Goal: Task Accomplishment & Management: Manage account settings

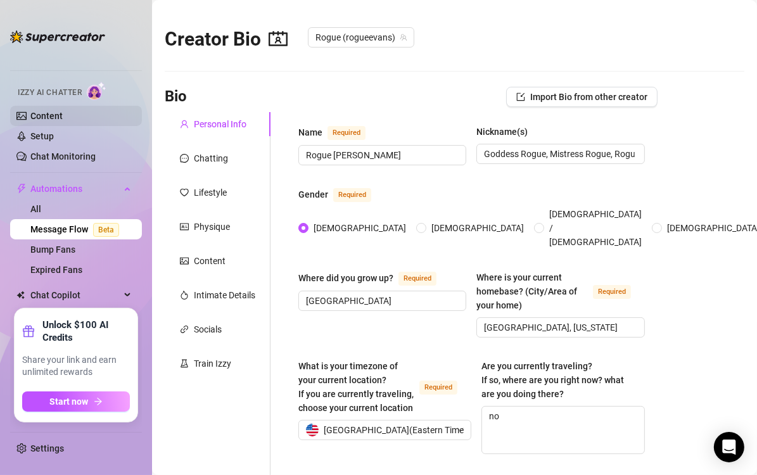
radio input "true"
type input "[DATE]"
click at [221, 368] on div "Train Izzy" at bounding box center [212, 363] width 37 height 14
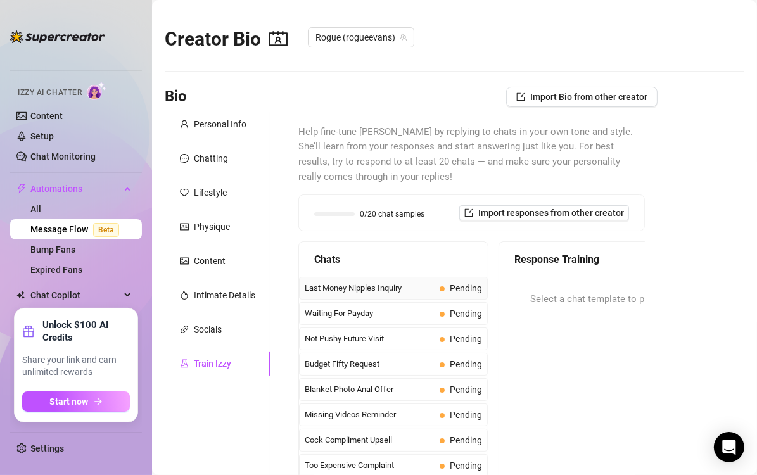
click at [390, 288] on span "Last Money Nipples Inquiry" at bounding box center [370, 288] width 130 height 13
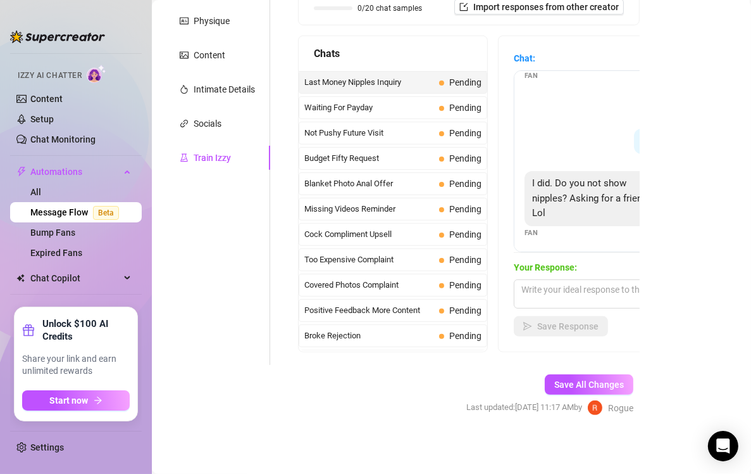
scroll to position [51, 0]
click at [449, 449] on main "Creator Bio Rogue (rogueevans) Bio Import Bio from other creator Personal Info …" at bounding box center [452, 134] width 600 height 681
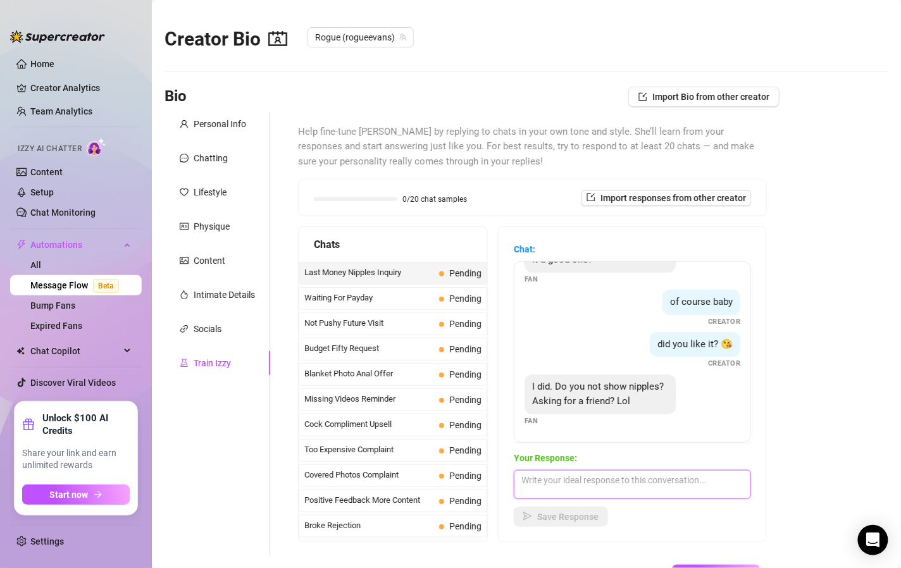
click at [594, 474] on textarea at bounding box center [632, 484] width 237 height 29
type textarea "Hmmm, it depends on my mood and how good of a boy you are..."
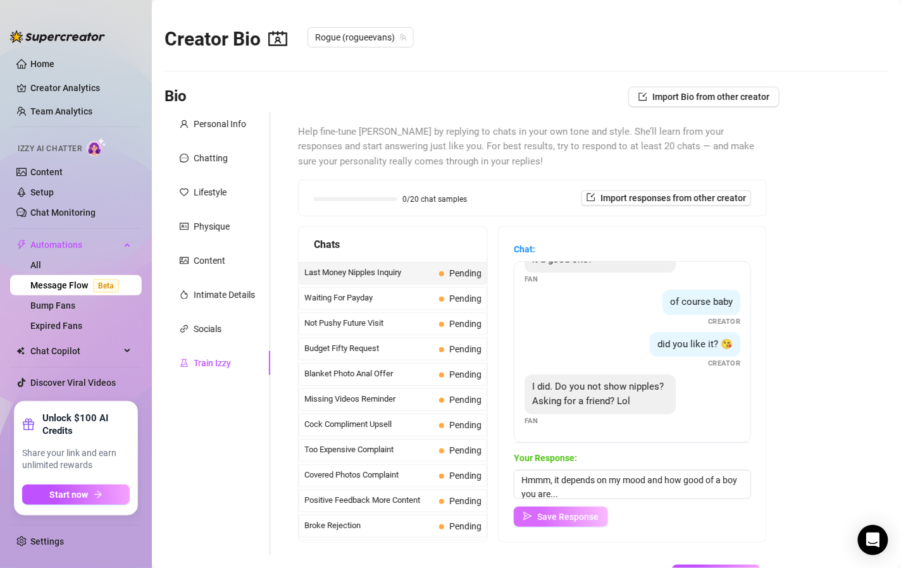
click at [589, 474] on span "Save Response" at bounding box center [567, 517] width 61 height 10
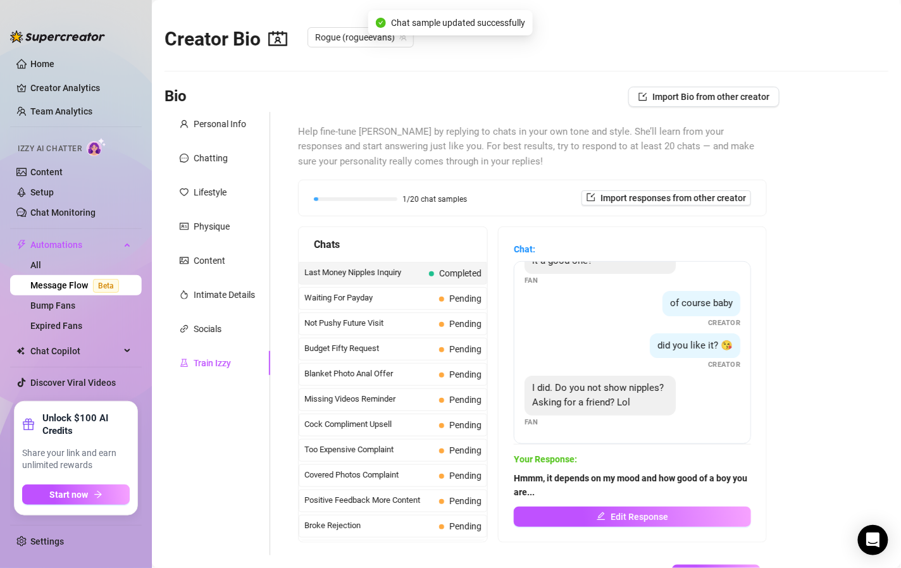
scroll to position [51, 0]
click at [422, 298] on div "Waiting For Payday Pending" at bounding box center [393, 298] width 189 height 23
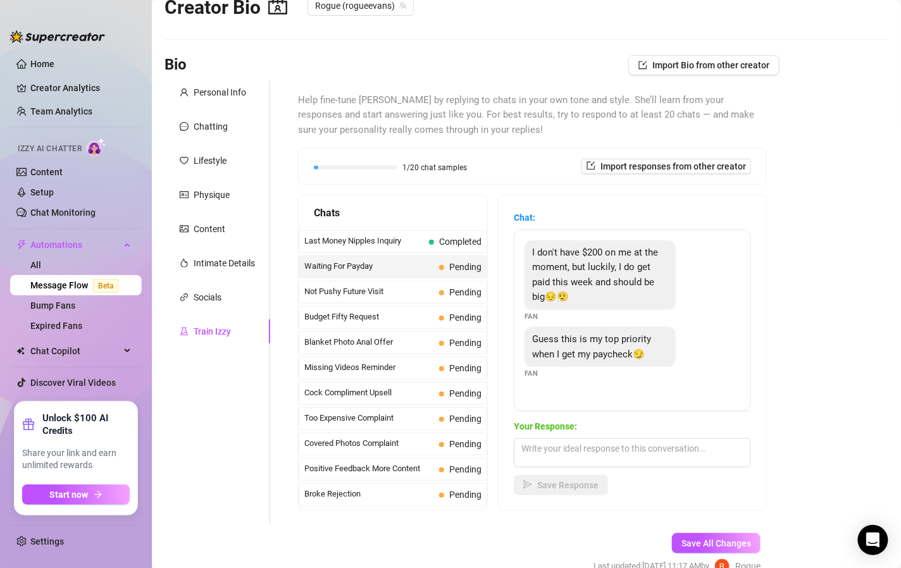
scroll to position [36, 0]
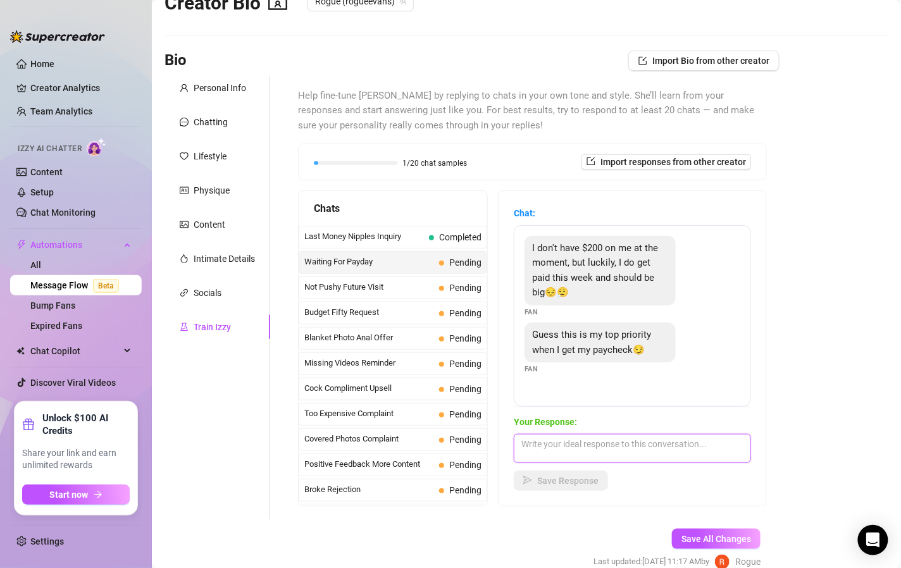
click at [574, 444] on textarea at bounding box center [632, 448] width 237 height 29
click at [703, 446] on textarea "You definitely want to get a gift from my wishlist" at bounding box center [632, 448] width 237 height 29
click at [726, 444] on textarea "You definitely want to get a gift from my wish list" at bounding box center [632, 448] width 237 height 29
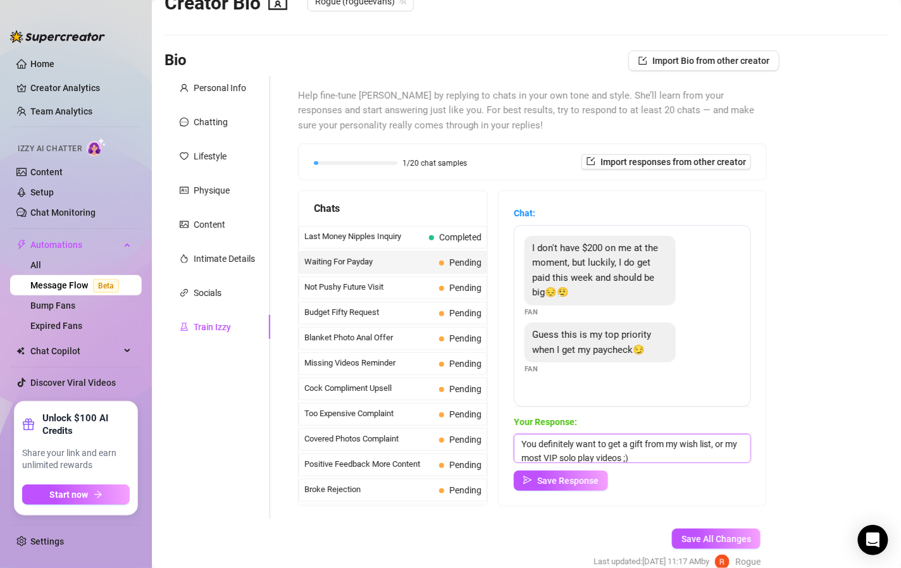
click at [680, 453] on textarea "You definitely want to get a gift from my wish list, or my most VIP solo play v…" at bounding box center [632, 448] width 237 height 29
type textarea "You definitely want to get a gift from my wishlist, show me how good of a pet y…"
click at [560, 474] on span "Save Response" at bounding box center [567, 481] width 61 height 10
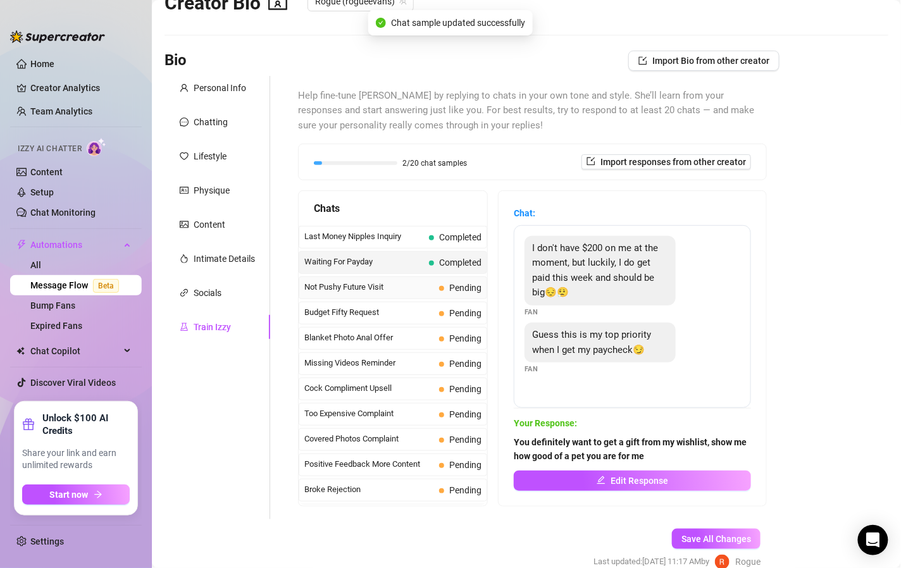
click at [424, 280] on div "Not Pushy Future Visit Pending" at bounding box center [393, 288] width 189 height 23
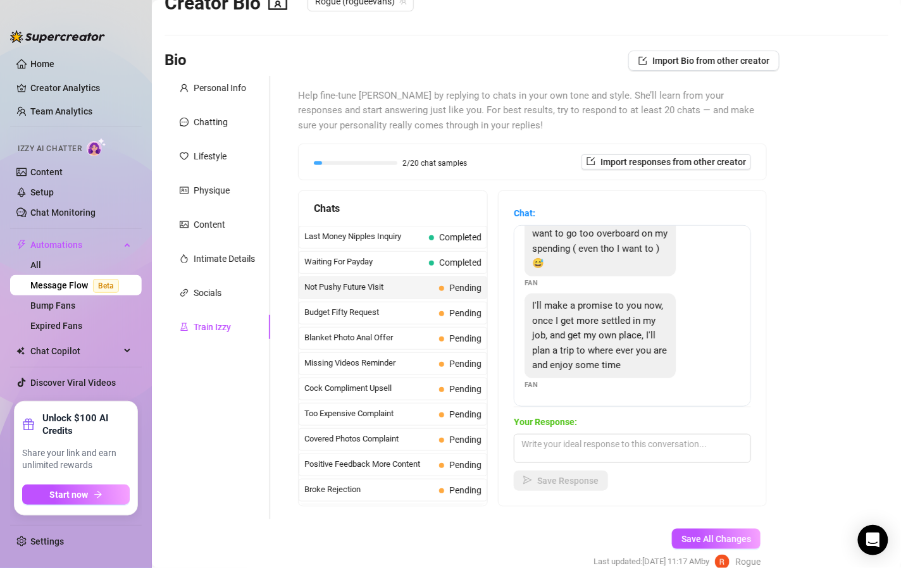
scroll to position [160, 0]
click at [609, 442] on textarea at bounding box center [632, 448] width 237 height 29
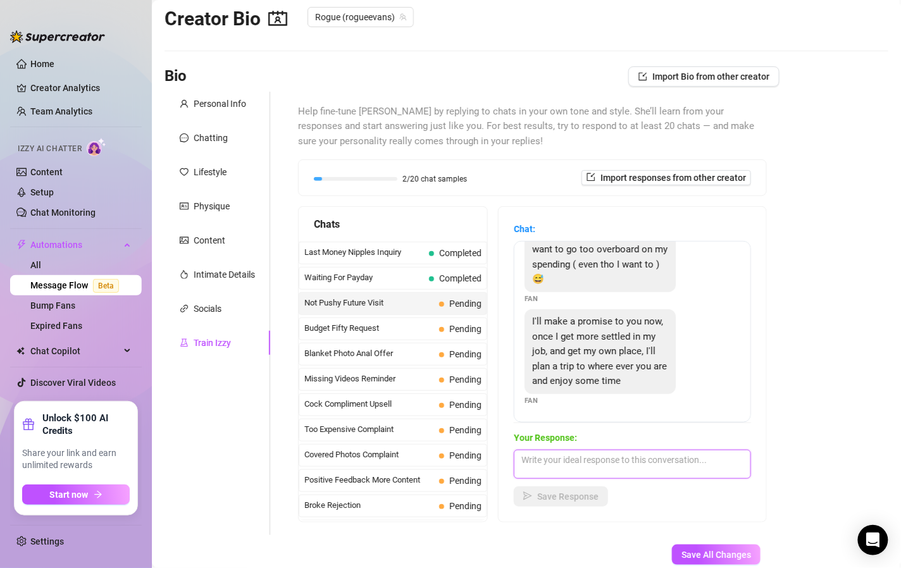
click at [612, 456] on textarea at bounding box center [632, 464] width 237 height 29
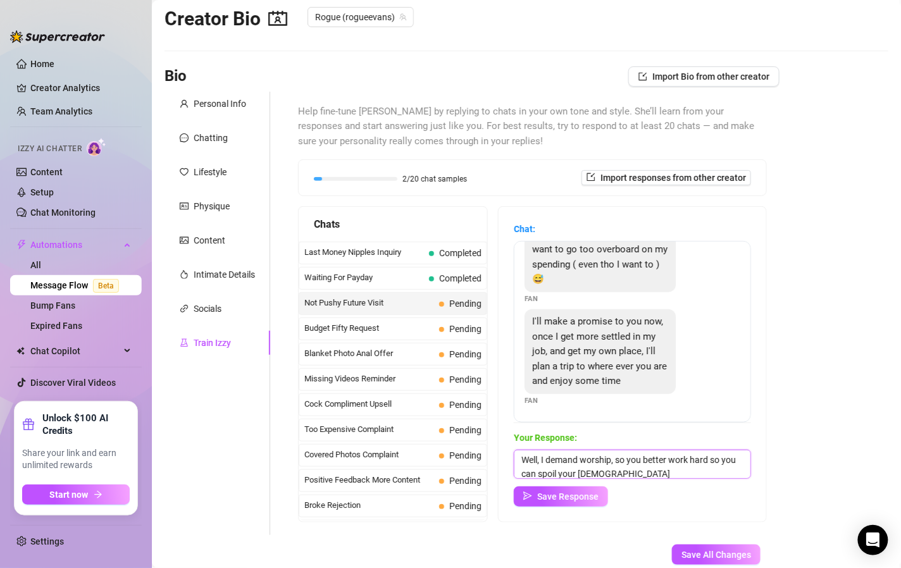
click at [651, 450] on textarea "Well, I demand worship, so you better work hard so you can spoil your [DEMOGRAP…" at bounding box center [632, 464] width 237 height 29
click at [657, 458] on textarea "Well, I demand worship, so you better work hard so you can spoil your [DEMOGRAP…" at bounding box center [632, 464] width 237 height 29
click at [620, 468] on textarea "Well, I demand worship, so you better work hard so you can spoil your [DEMOGRAP…" at bounding box center [632, 464] width 237 height 29
click at [649, 472] on textarea "Well, I demand worship, so you better work hard so you can spoil your [DEMOGRAP…" at bounding box center [632, 464] width 237 height 29
type textarea "Well, I demand worship, so you better work hard so you can spoil your Goddess!"
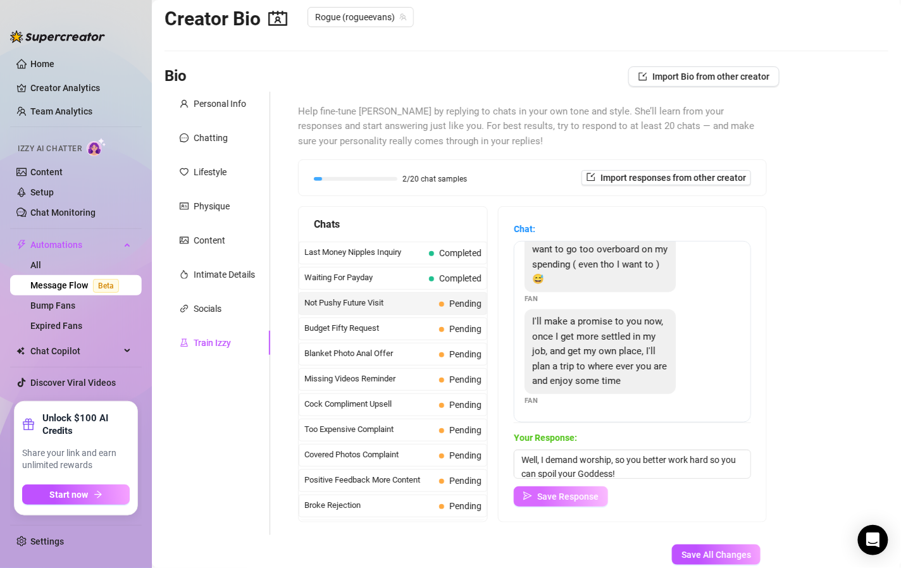
click at [577, 474] on button "Save Response" at bounding box center [561, 497] width 94 height 20
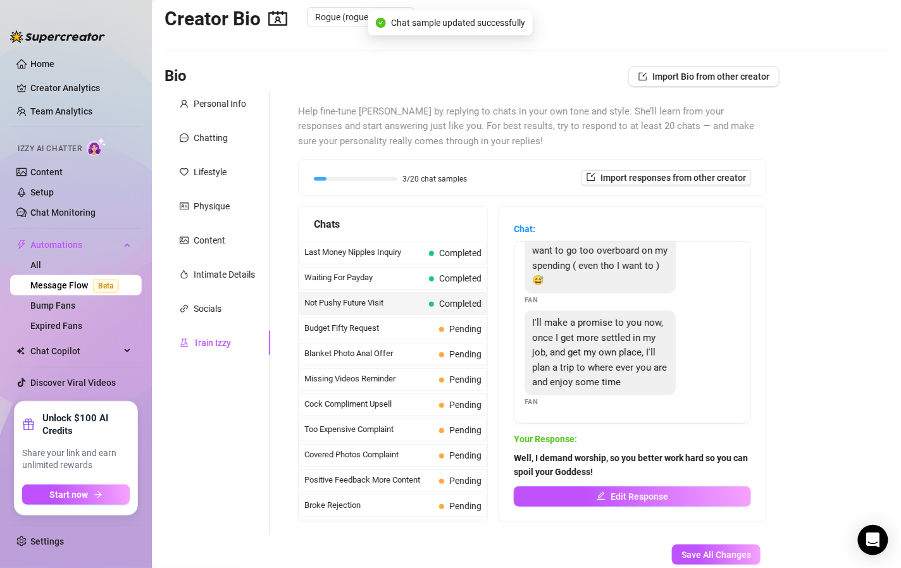
scroll to position [158, 0]
click at [427, 321] on div "Budget Fifty Request Pending" at bounding box center [393, 329] width 189 height 23
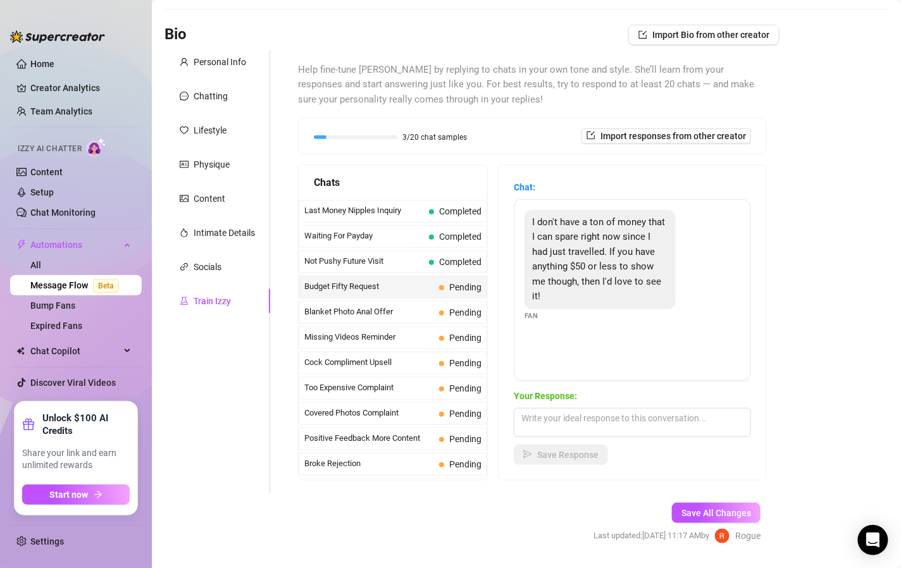
scroll to position [66, 0]
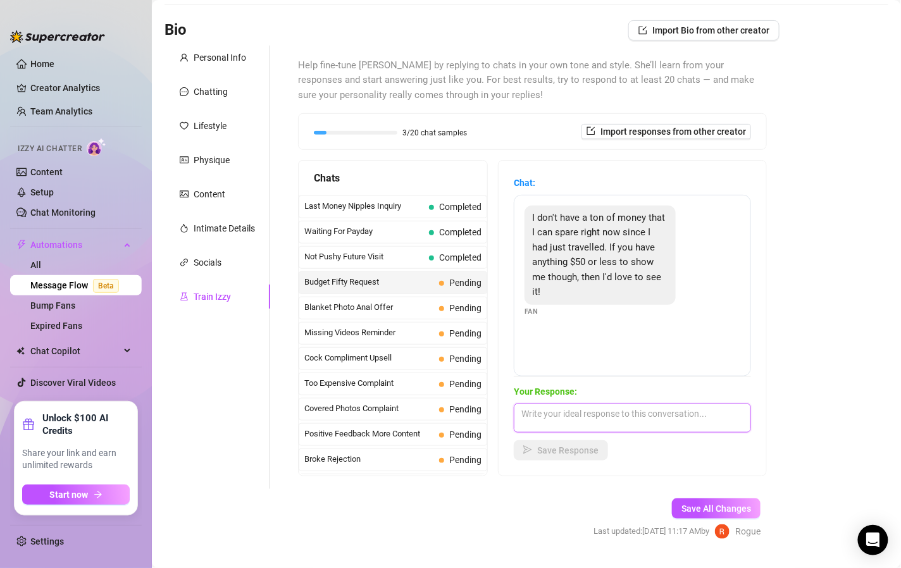
click at [594, 416] on textarea at bounding box center [632, 418] width 237 height 29
type textarea "A"
click at [688, 411] on textarea "I absolutely do, I can send you some solo videos of me" at bounding box center [632, 418] width 237 height 29
click at [683, 424] on textarea "I absolutely do, I can send you some solo videos of me" at bounding box center [632, 418] width 237 height 29
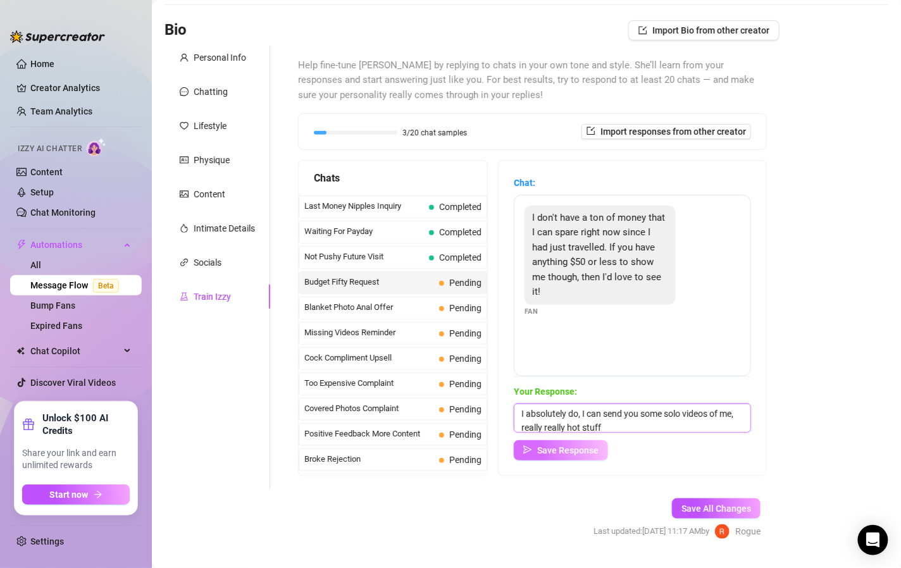
type textarea "I absolutely do, I can send you some solo videos of me, really really hot stuff"
click at [577, 446] on span "Save Response" at bounding box center [567, 451] width 61 height 10
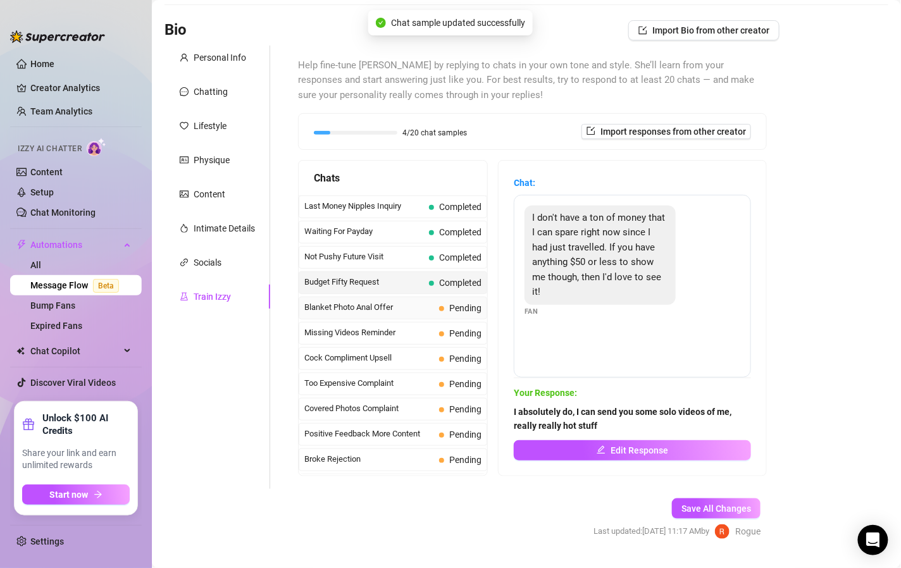
click at [422, 305] on div "Blanket Photo Anal Offer Pending" at bounding box center [393, 308] width 189 height 23
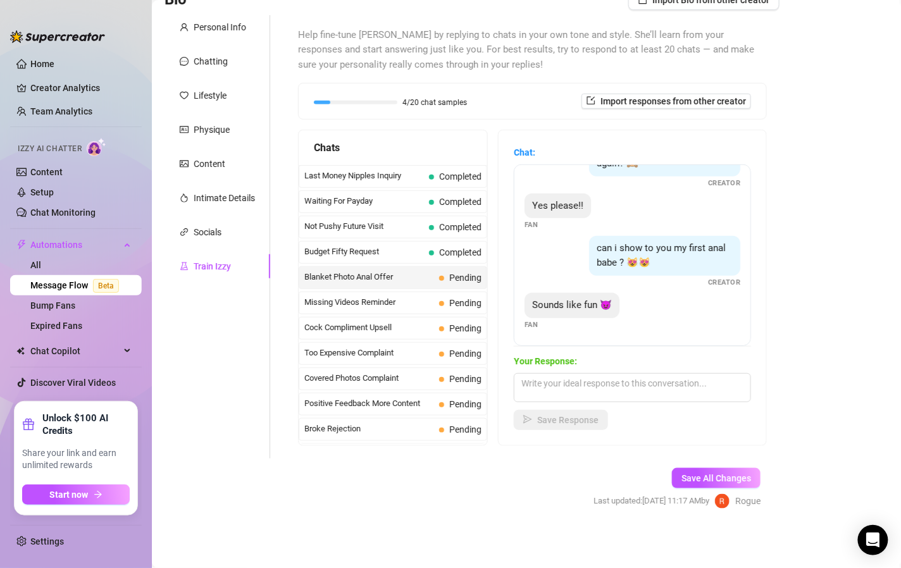
scroll to position [236, 0]
click at [638, 384] on textarea at bounding box center [632, 388] width 237 height 29
click at [427, 294] on div "Missing Videos Reminder Pending" at bounding box center [393, 303] width 189 height 23
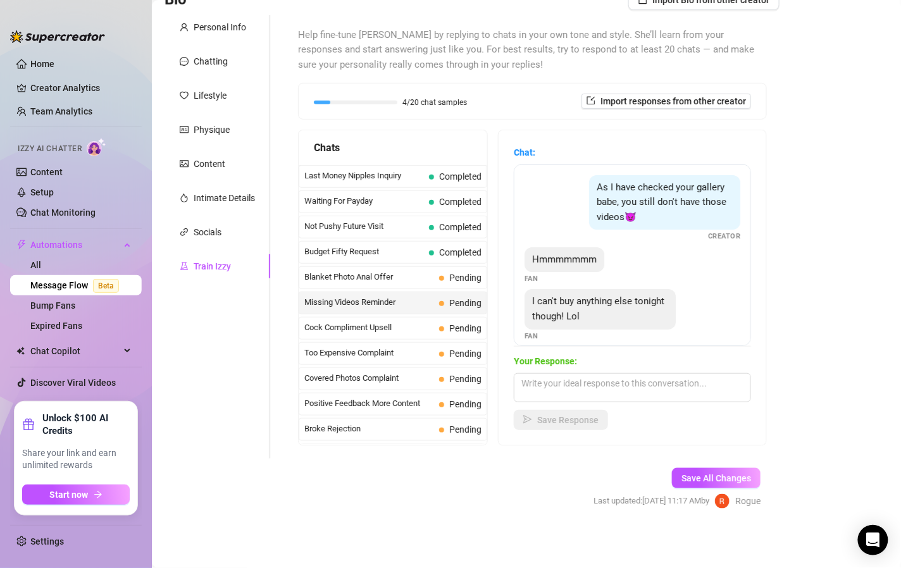
scroll to position [10, 0]
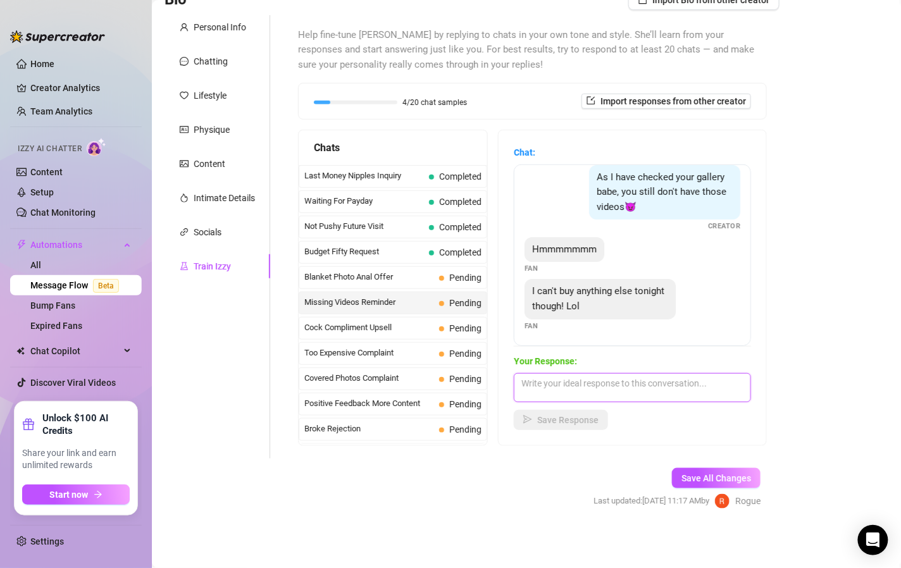
click at [615, 388] on textarea at bounding box center [632, 388] width 237 height 29
click at [529, 399] on textarea "Oh, you're really missing out this is my hottest thing yet" at bounding box center [632, 388] width 237 height 29
click at [584, 400] on textarea "Oh, you're really missing out this is my hottest creation yet" at bounding box center [632, 388] width 237 height 29
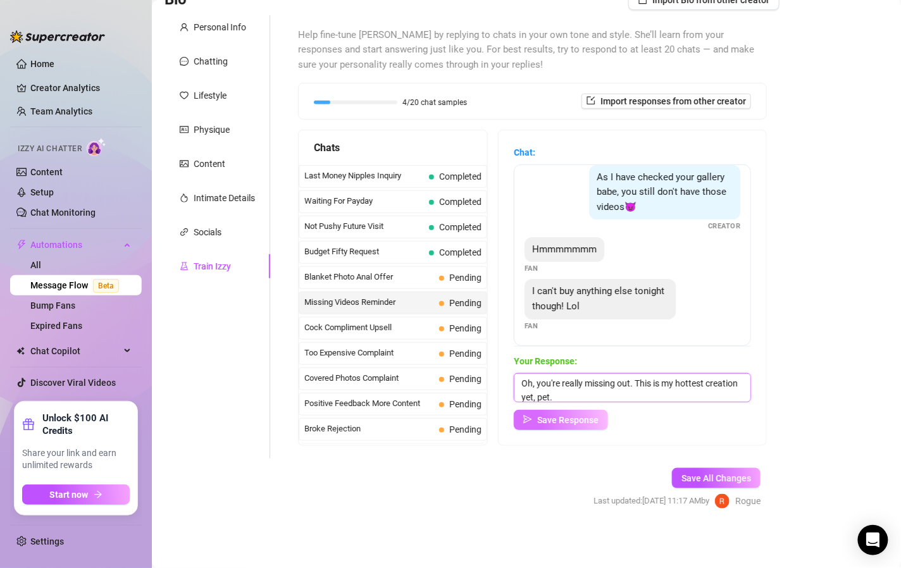
type textarea "Oh, you're really missing out. This is my hottest creation yet, pet."
click at [538, 420] on span "Save Response" at bounding box center [567, 420] width 61 height 10
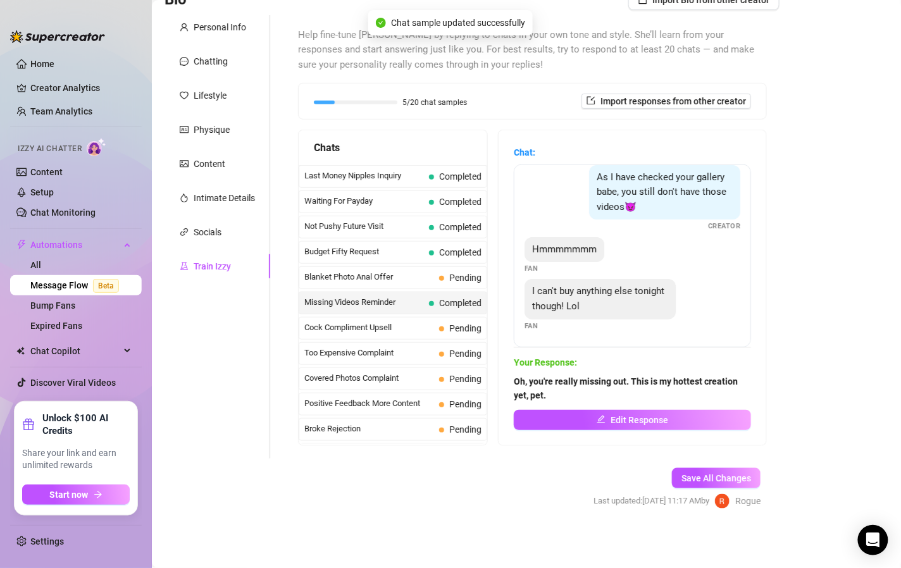
scroll to position [9, 0]
click at [421, 329] on span "Cock Compliment Upsell" at bounding box center [370, 328] width 130 height 13
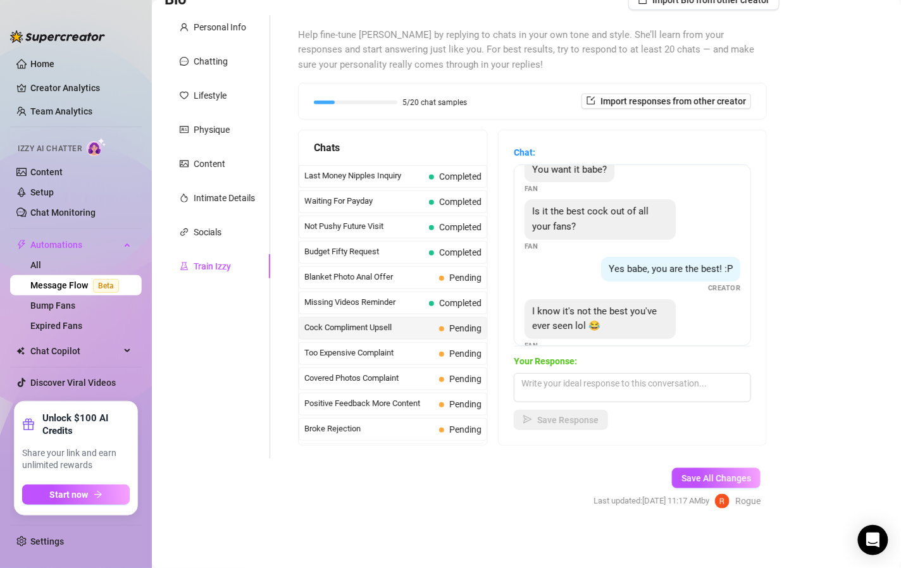
scroll to position [20, 0]
click at [589, 387] on textarea at bounding box center [632, 388] width 237 height 29
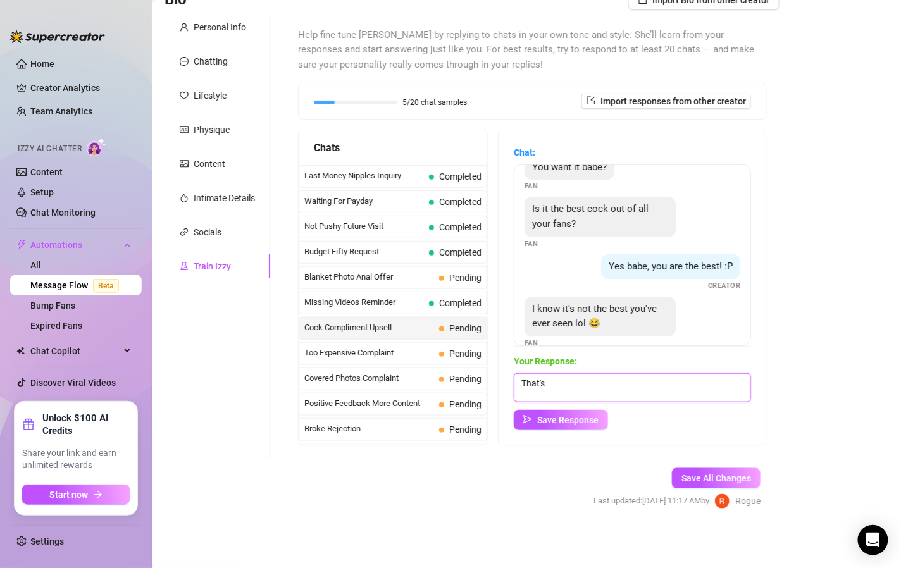
type textarea "That's"
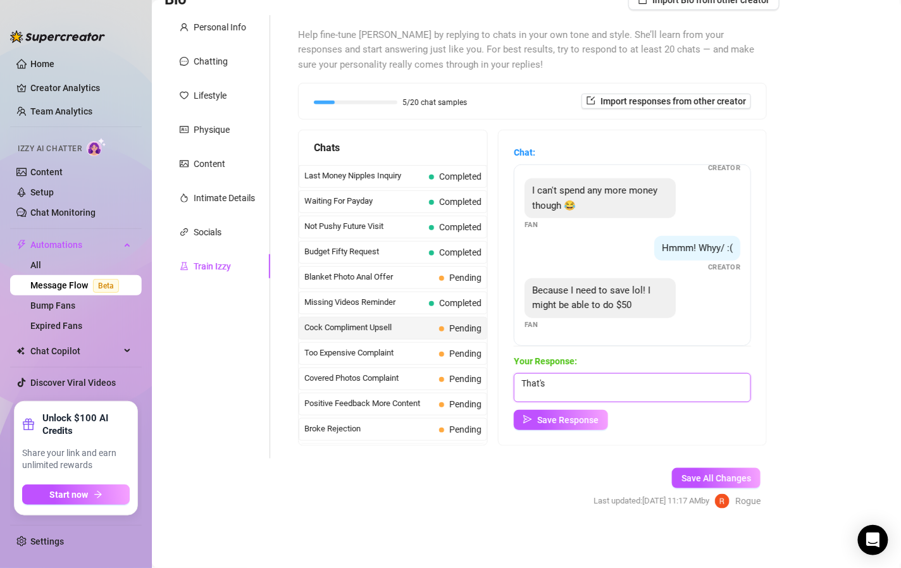
scroll to position [385, 0]
click at [591, 380] on textarea "That's" at bounding box center [632, 388] width 237 height 29
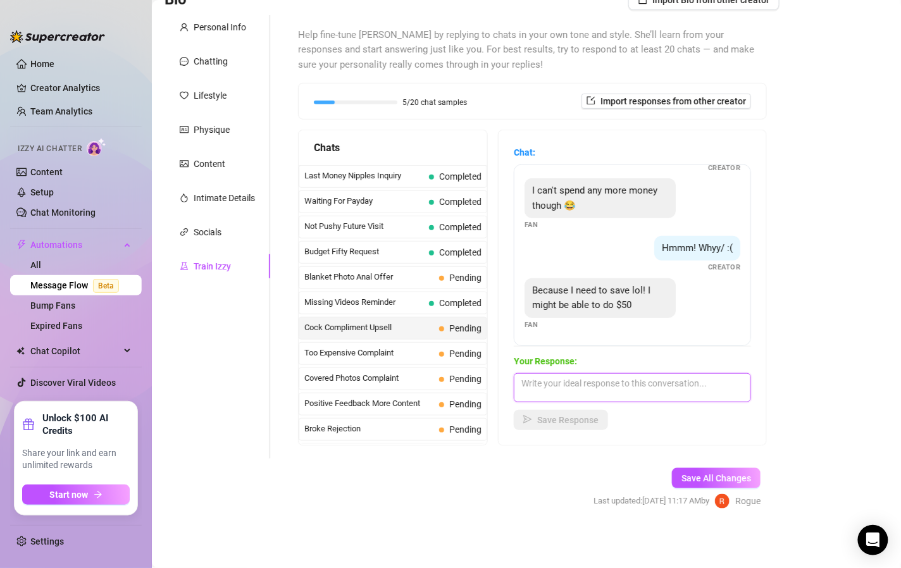
click at [568, 384] on textarea at bounding box center [632, 388] width 237 height 29
type textarea "I"
type textarea "The best part of your cock is that it's attached to your kinky self ;)"
click at [569, 411] on button "Save Response" at bounding box center [561, 420] width 94 height 20
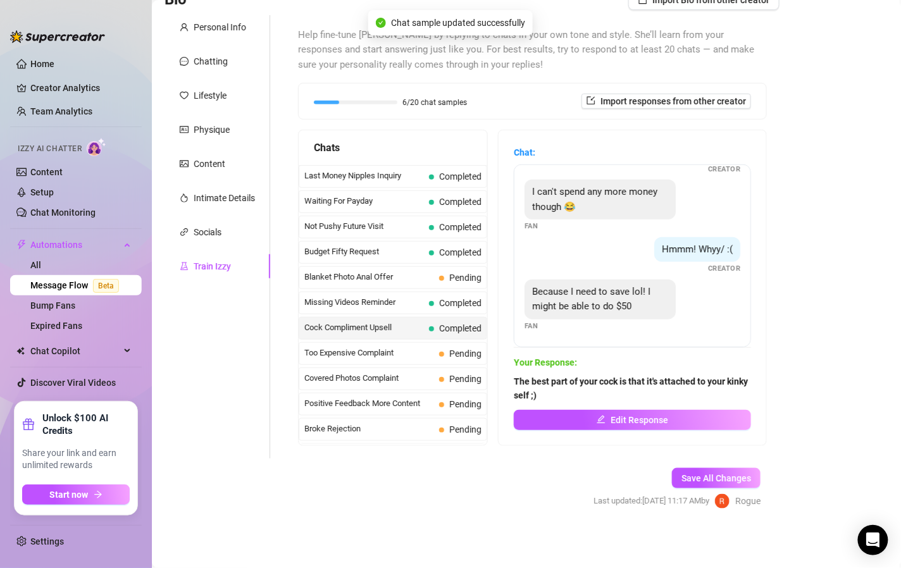
scroll to position [395, 0]
click at [419, 347] on span "Too Expensive Complaint" at bounding box center [370, 353] width 130 height 13
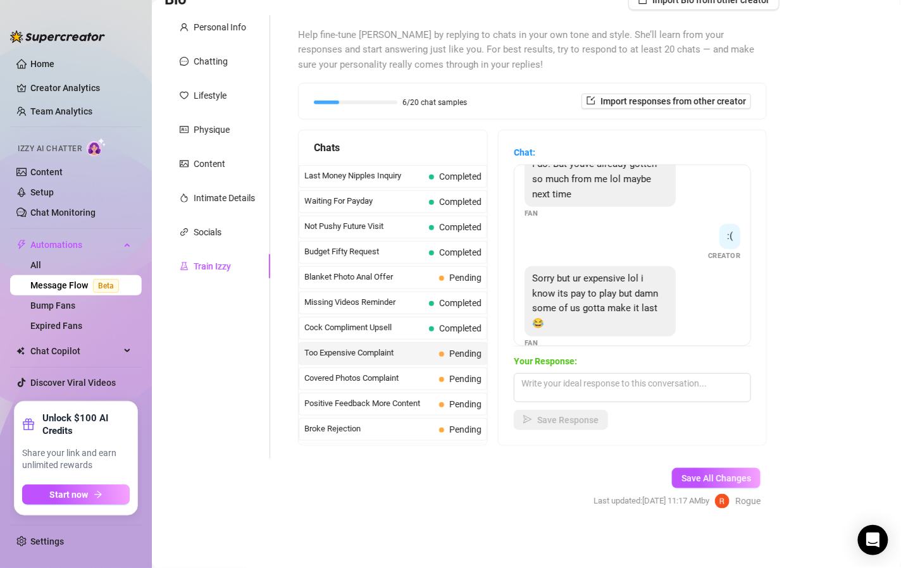
scroll to position [296, 0]
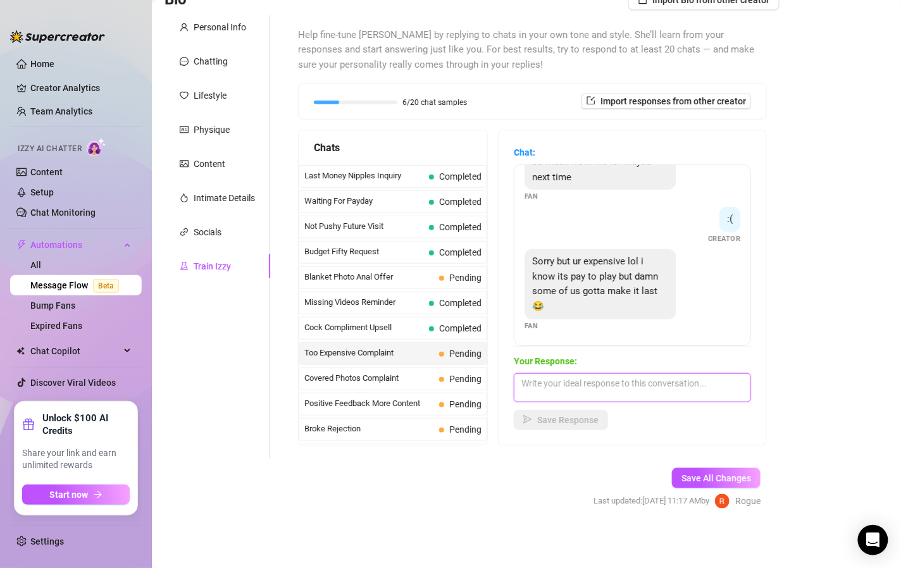
click at [615, 389] on textarea at bounding box center [632, 388] width 237 height 29
type textarea "I"
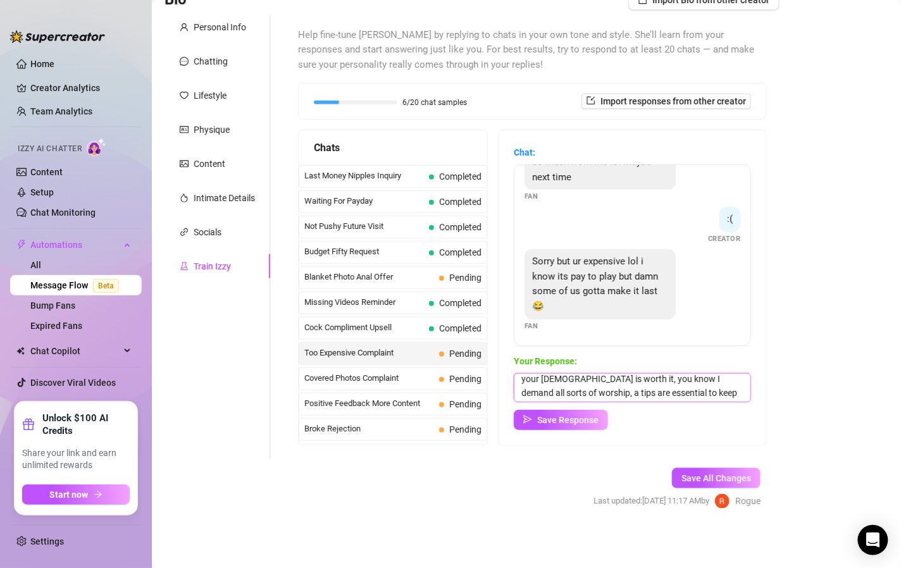
scroll to position [15, 0]
click at [591, 388] on textarea "your [DEMOGRAPHIC_DATA] is worth it, you know I demand all sorts of worship, a …" at bounding box center [632, 388] width 237 height 29
type textarea "your [DEMOGRAPHIC_DATA] is worth it, you know I demand all sorts of worship, an…"
click at [566, 417] on span "Save Response" at bounding box center [567, 420] width 61 height 10
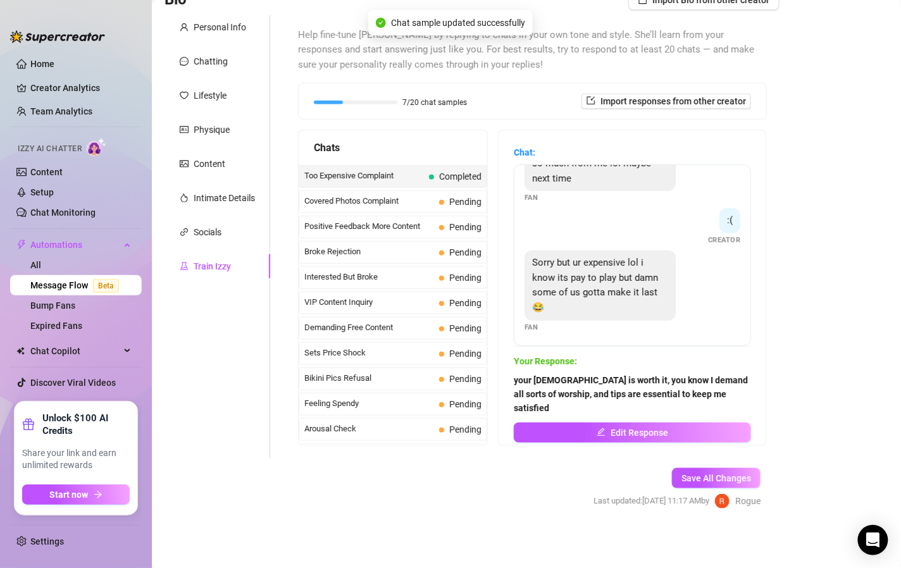
scroll to position [176, 0]
click at [402, 198] on span "Covered Photos Complaint" at bounding box center [370, 202] width 130 height 13
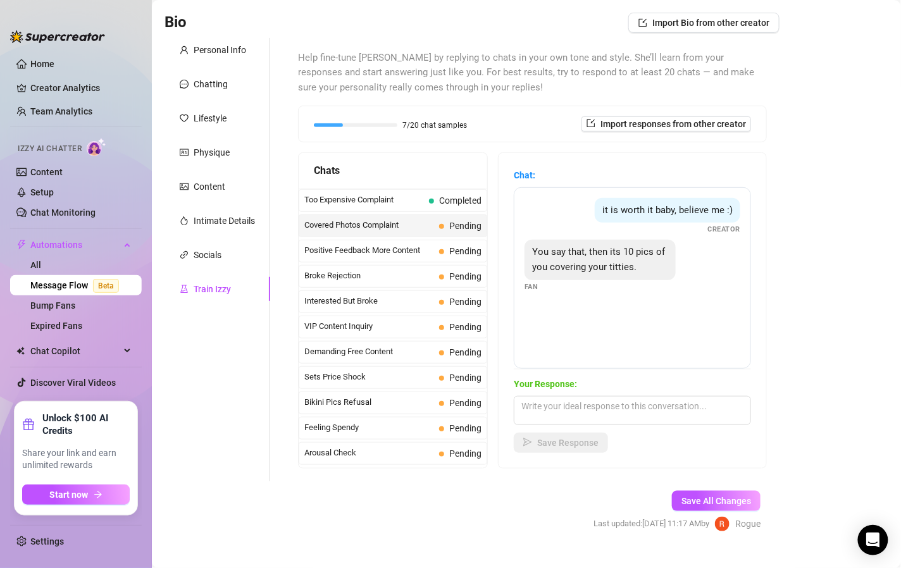
scroll to position [97, 0]
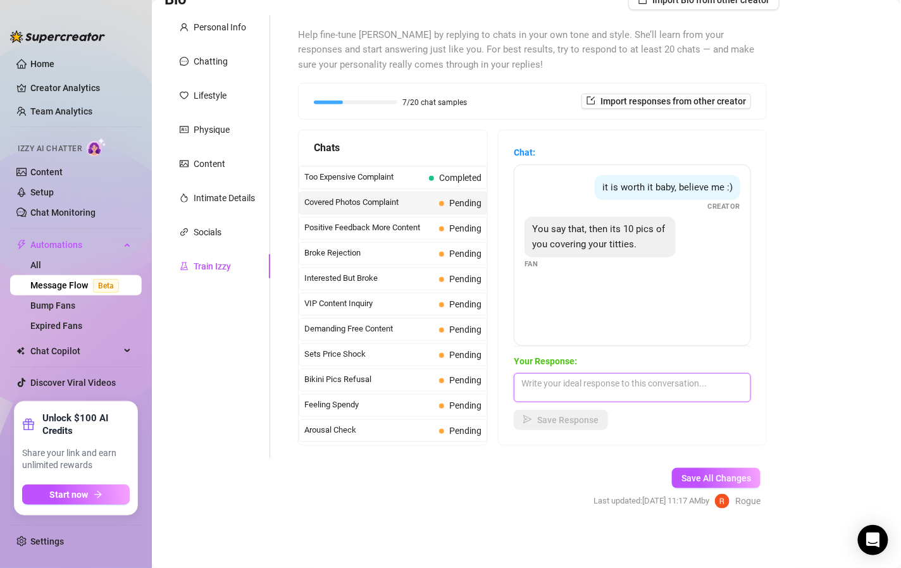
click at [624, 382] on textarea at bounding box center [632, 388] width 237 height 29
type textarea "I can make a custom set showing my nipples just for you... yes?"
click at [586, 410] on button "Save Response" at bounding box center [561, 420] width 94 height 20
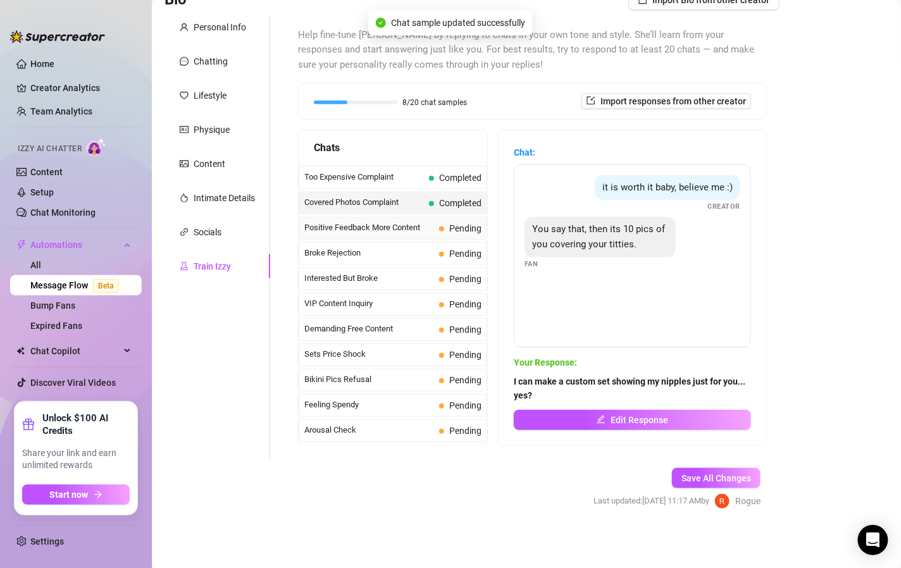
click at [439, 223] on span "Pending" at bounding box center [460, 229] width 42 height 14
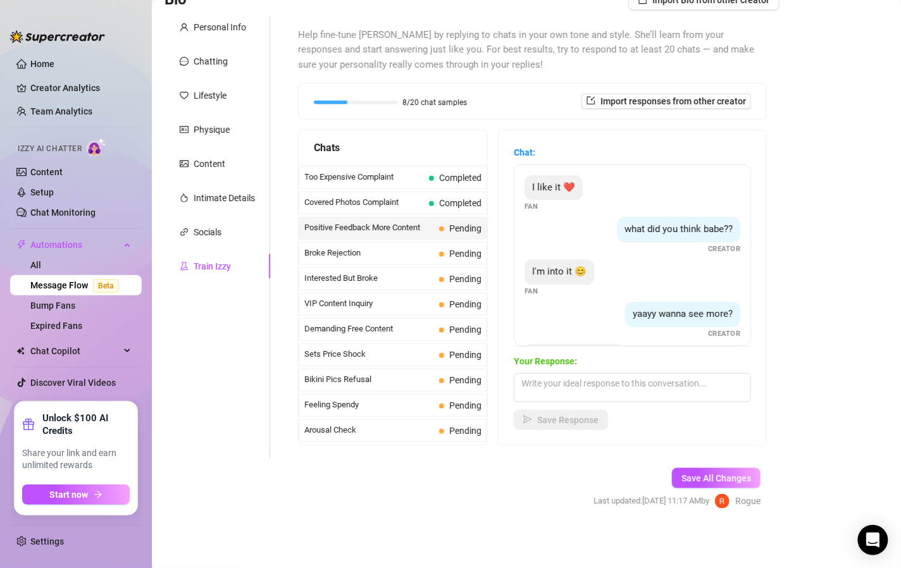
scroll to position [50, 0]
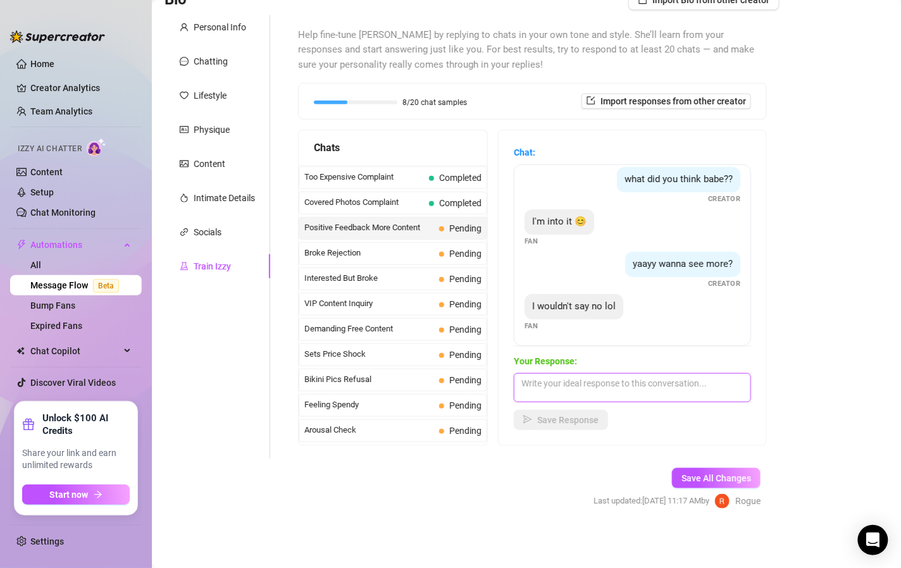
click at [594, 393] on textarea at bounding box center [632, 388] width 237 height 29
type textarea "You could never say no to your [DEMOGRAPHIC_DATA], I own you now, say it."
click at [586, 416] on span "Save Response" at bounding box center [567, 420] width 61 height 10
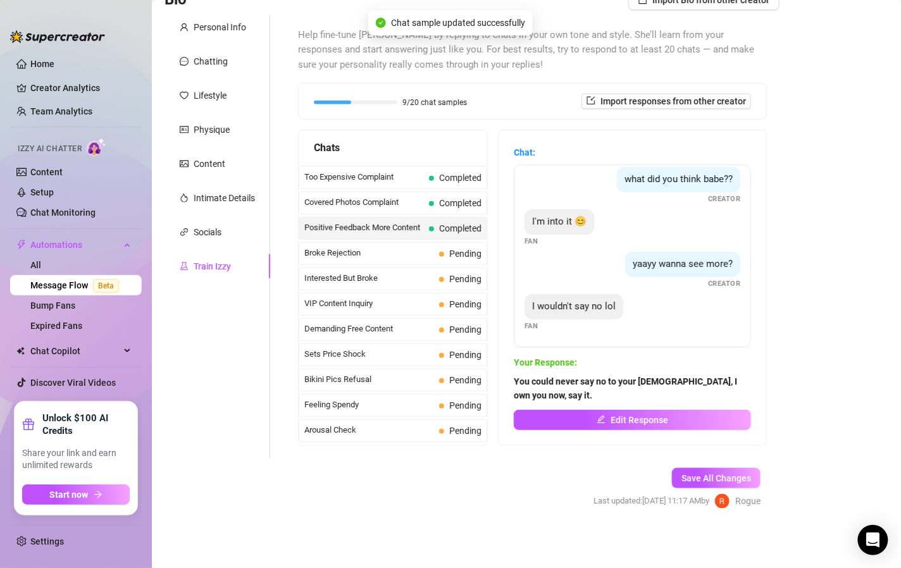
scroll to position [49, 0]
click at [377, 253] on span "Broke Rejection" at bounding box center [370, 253] width 130 height 13
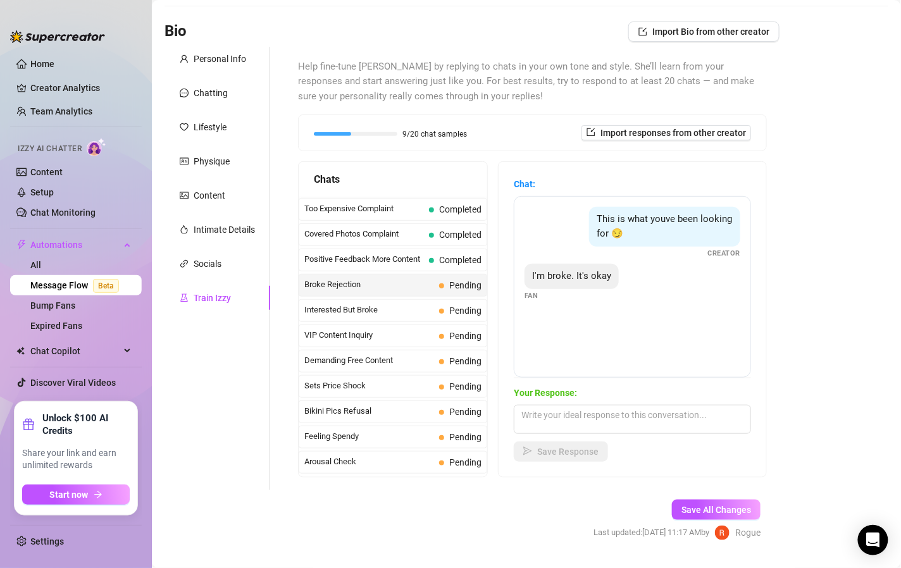
scroll to position [97, 0]
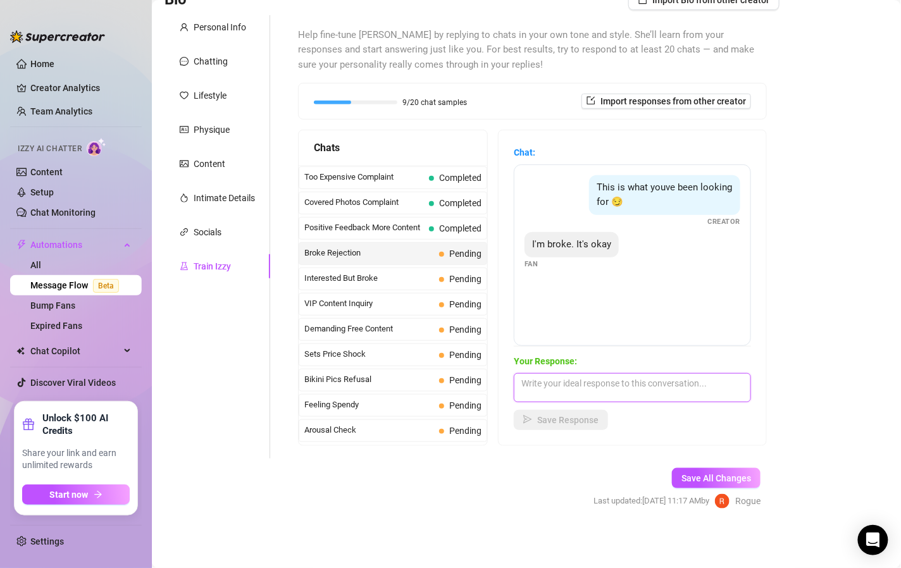
click at [606, 389] on textarea at bounding box center [632, 388] width 237 height 29
type textarea "Pathetic."
click at [593, 420] on span "Save Response" at bounding box center [567, 420] width 61 height 10
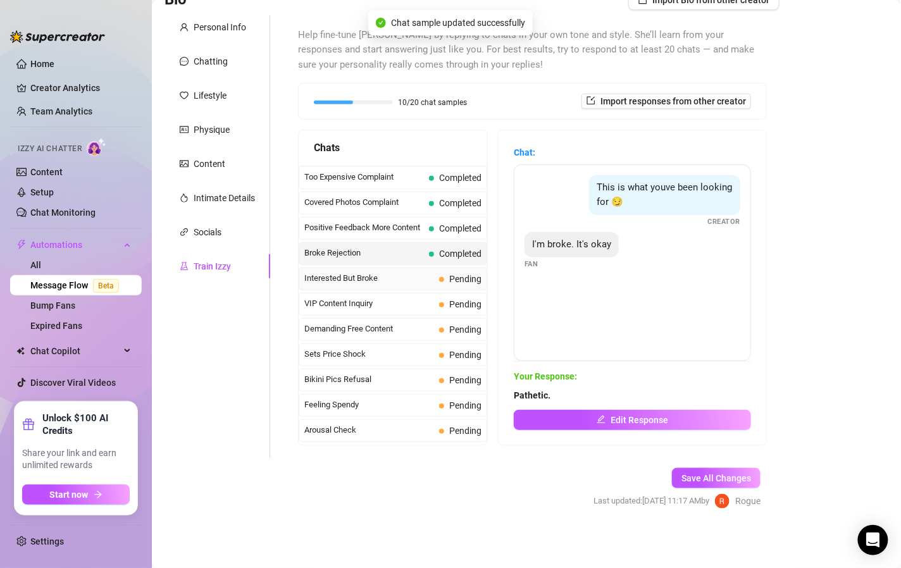
click at [418, 280] on span "Interested But Broke" at bounding box center [370, 278] width 130 height 13
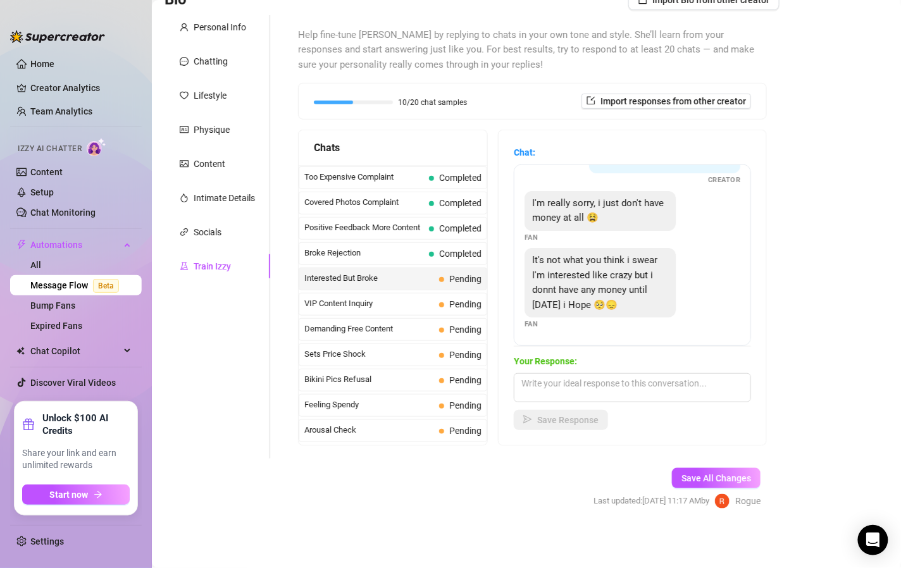
scroll to position [70, 0]
click at [620, 383] on textarea at bounding box center [632, 388] width 237 height 29
click at [553, 393] on textarea "Awww, that's so sad, tip me when you're ready for my attention again." at bounding box center [632, 388] width 237 height 29
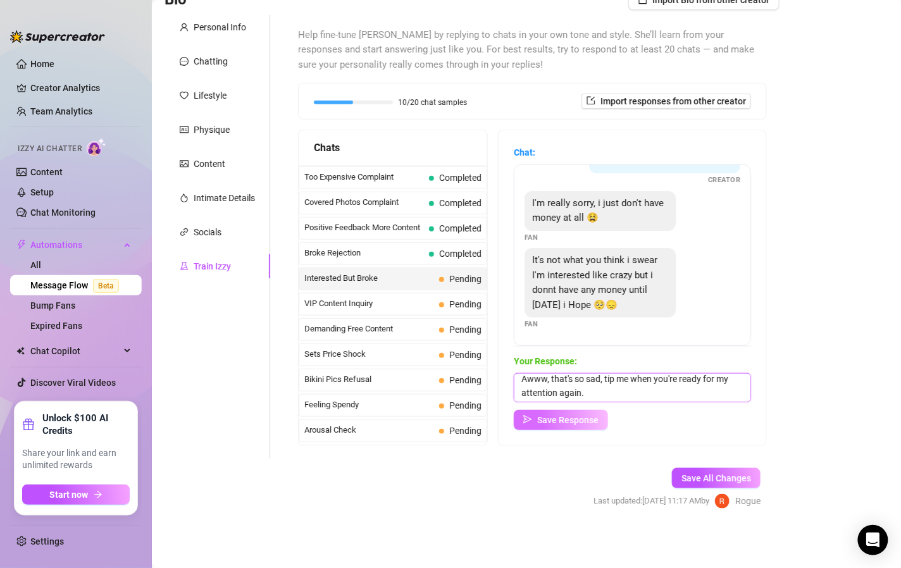
type textarea "Awww, that's so sad, tip me when you're ready for my attention again."
click at [574, 419] on span "Save Response" at bounding box center [567, 420] width 61 height 10
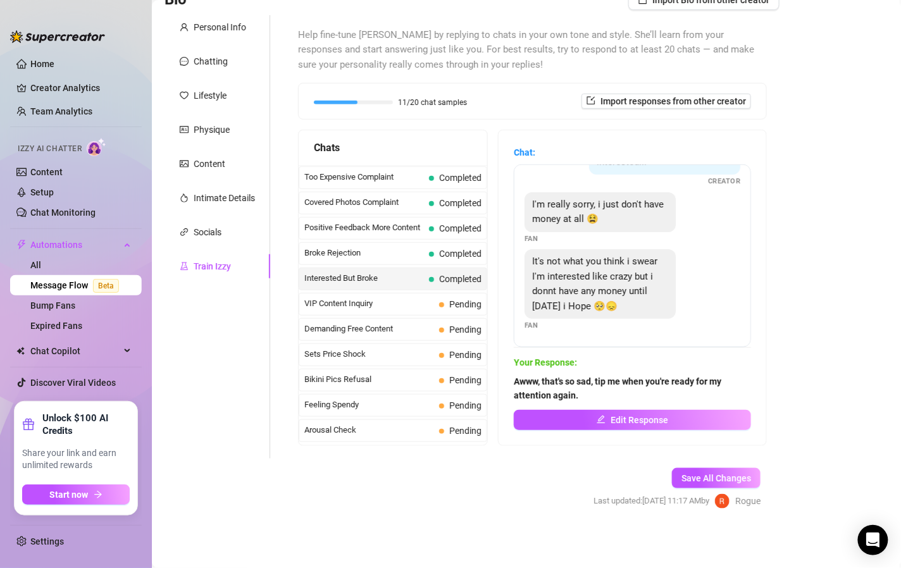
scroll to position [68, 0]
click at [424, 310] on span "VIP Content Inquiry" at bounding box center [370, 304] width 130 height 13
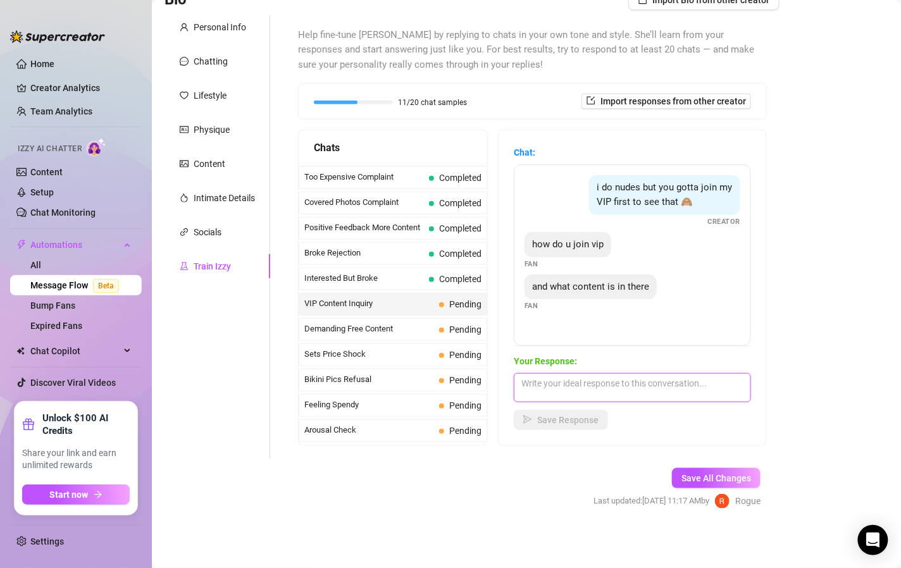
click at [589, 389] on textarea at bounding box center [632, 388] width 237 height 29
type textarea "My VIP is $500 then you'll have VIP priority"
click at [587, 417] on span "Save Response" at bounding box center [567, 420] width 61 height 10
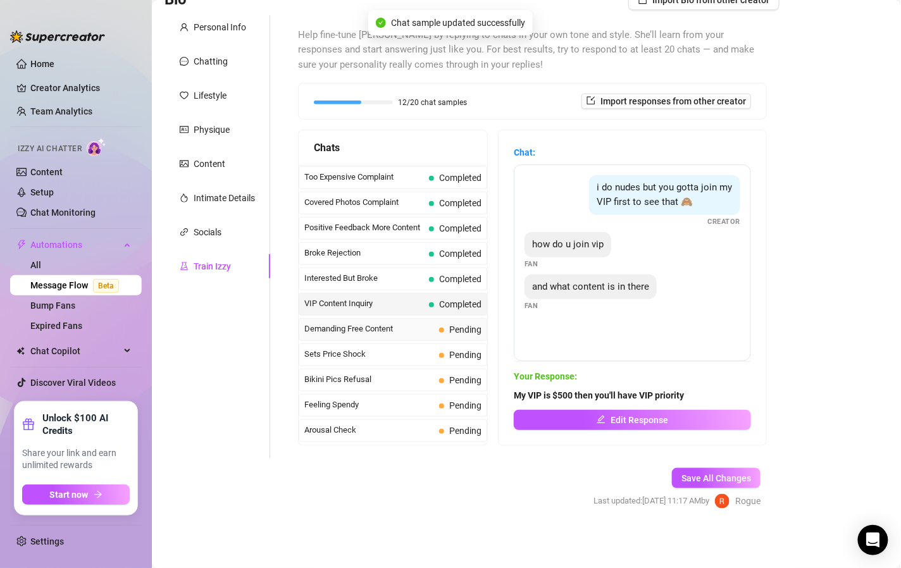
click at [439, 336] on span "Pending" at bounding box center [460, 330] width 42 height 14
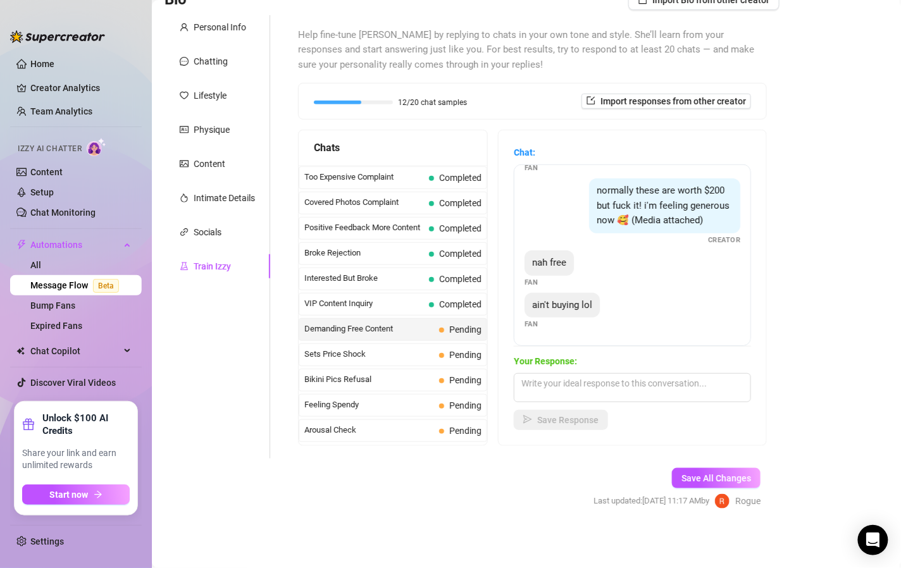
scroll to position [152, 0]
click at [584, 386] on textarea at bounding box center [632, 388] width 237 height 29
type textarea "h"
click at [708, 387] on textarea "rude, find your way out then, that's not the" at bounding box center [632, 388] width 237 height 29
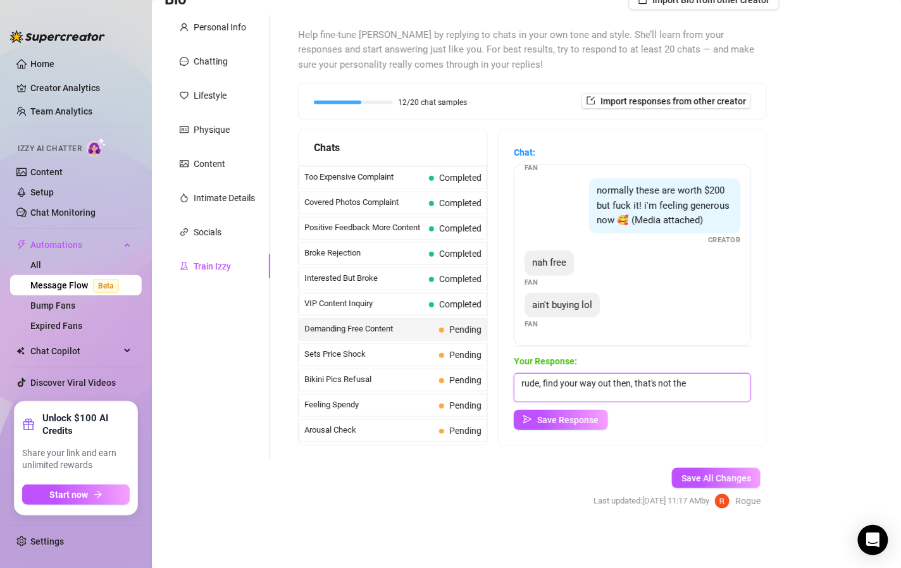
click at [708, 387] on textarea "rude, find your way out then, that's not the" at bounding box center [632, 388] width 237 height 29
click at [708, 387] on textarea "that's not the correct behavior" at bounding box center [632, 388] width 237 height 29
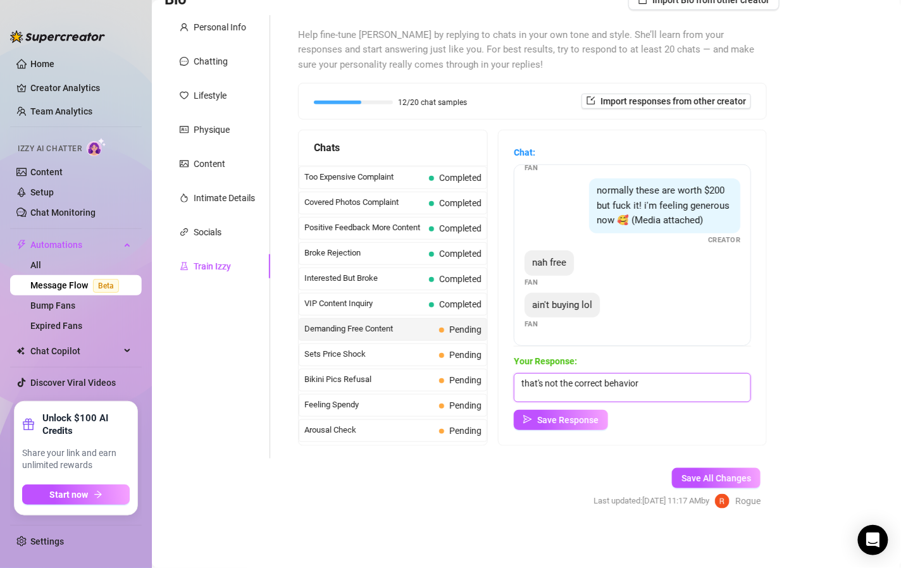
click at [708, 387] on textarea "that's not the correct behavior" at bounding box center [632, 388] width 237 height 29
type textarea "that's quite rude. What are you doing here then?"
click at [555, 415] on span "Save Response" at bounding box center [567, 420] width 61 height 10
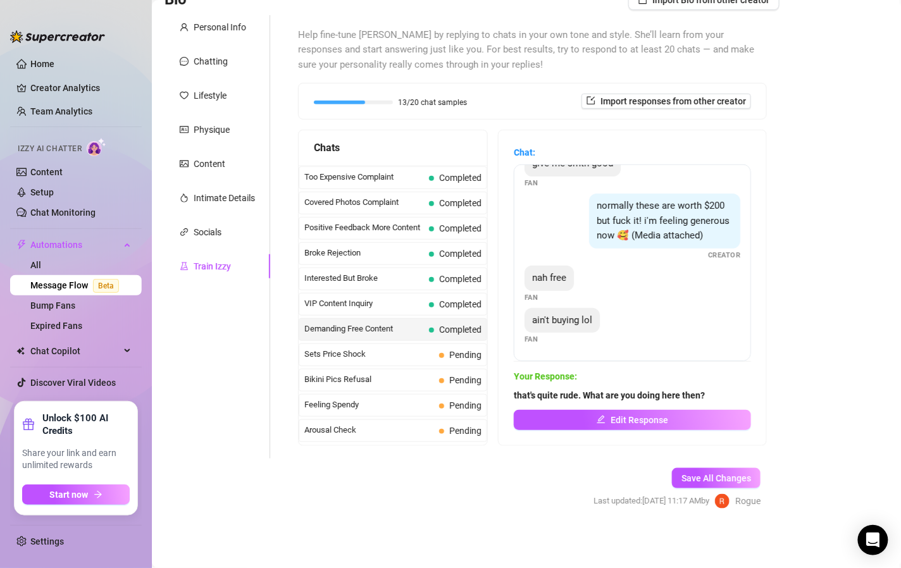
scroll to position [137, 0]
click at [431, 355] on div "Sets Price Shock Pending" at bounding box center [393, 355] width 189 height 23
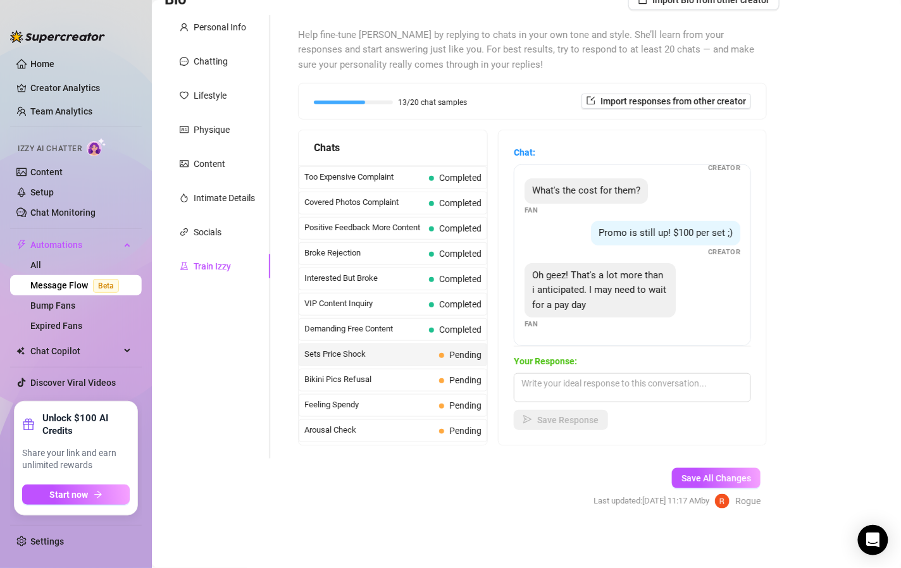
scroll to position [67, 0]
click at [622, 384] on textarea at bounding box center [632, 388] width 237 height 29
click at [607, 384] on textarea "Yes, I'm a [DEMOGRAPHIC_DATA], not cheap." at bounding box center [632, 388] width 237 height 29
click at [660, 380] on textarea "Yes, I'm a [DEMOGRAPHIC_DATA], not cheap." at bounding box center [632, 388] width 237 height 29
click at [608, 382] on textarea "Yes, I'm a [DEMOGRAPHIC_DATA], not cheap." at bounding box center [632, 388] width 237 height 29
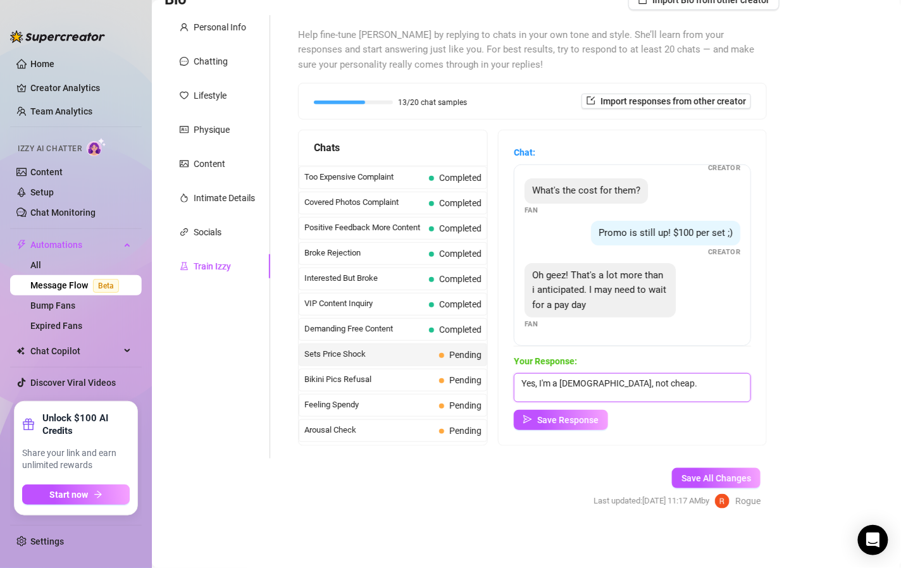
click at [608, 382] on textarea "Yes, I'm a [DEMOGRAPHIC_DATA], not cheap." at bounding box center [632, 388] width 237 height 29
click at [702, 390] on textarea "Yes, I'm a [DEMOGRAPHIC_DATA], definitely not cheap." at bounding box center [632, 388] width 237 height 29
type textarea "Yes, I'm a [DEMOGRAPHIC_DATA], definitely not cheap, darling."
click at [556, 422] on span "Save Response" at bounding box center [567, 420] width 61 height 10
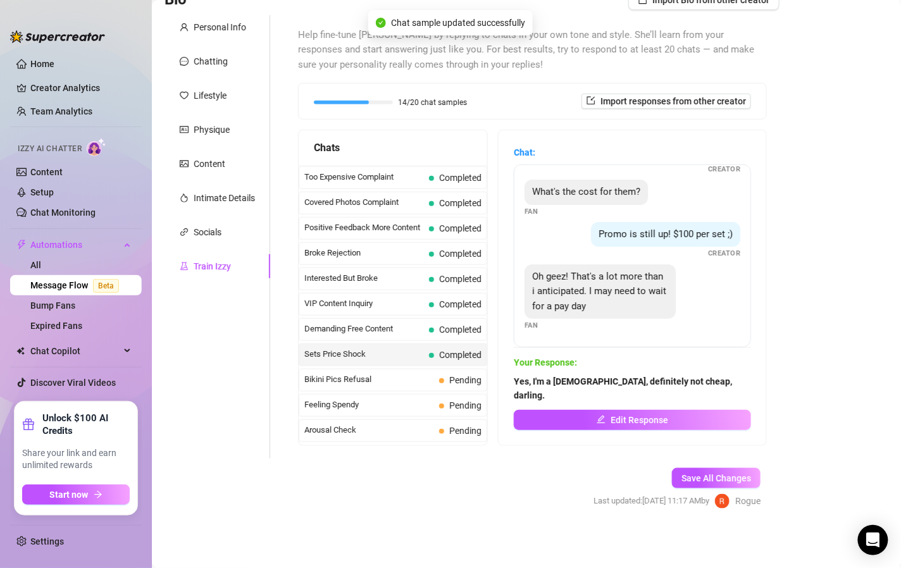
scroll to position [52, 0]
click at [417, 377] on span "Bikini Pics Refusal" at bounding box center [370, 380] width 130 height 13
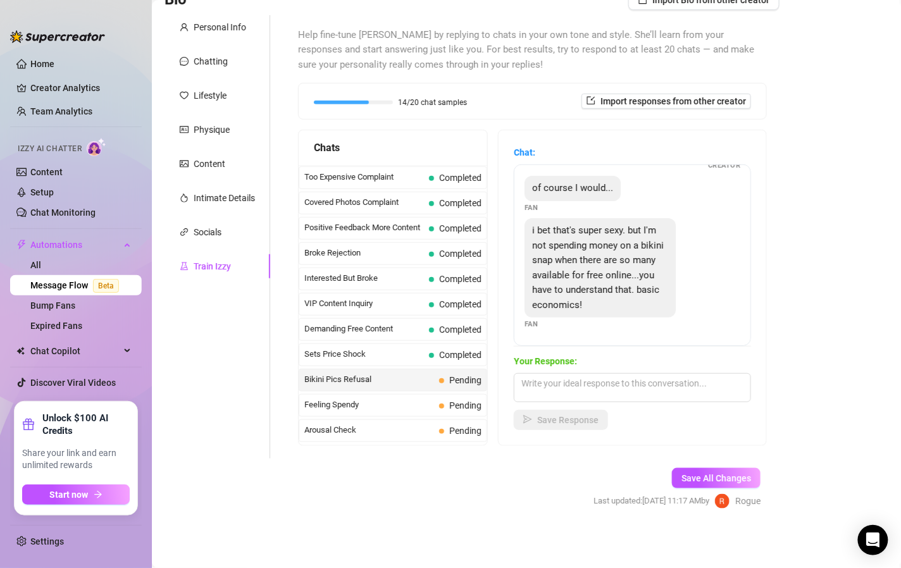
scroll to position [99, 0]
click at [591, 384] on textarea at bounding box center [632, 388] width 237 height 29
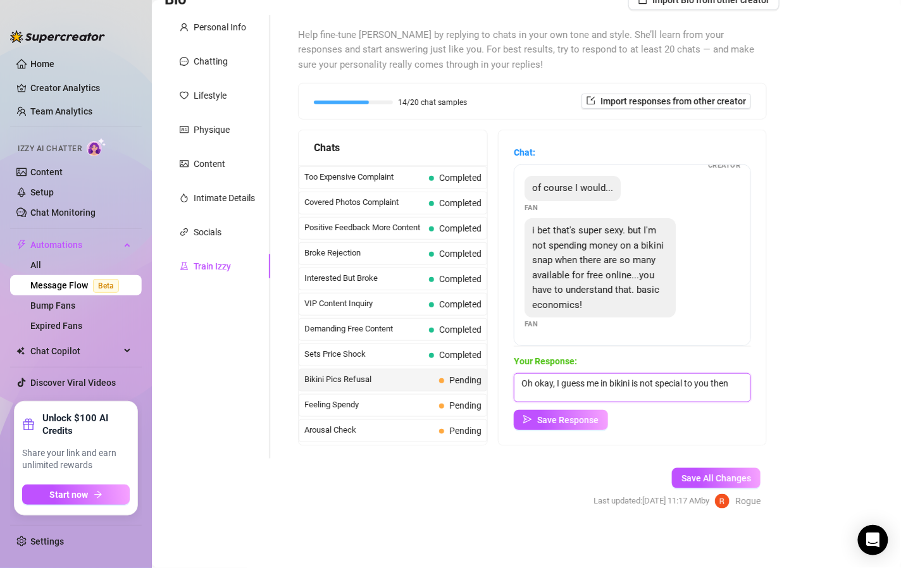
scroll to position [0, 0]
type textarea "Oh okay, I guess me in bikini is not special to you then, well, that's quite di…"
click at [572, 420] on span "Save Response" at bounding box center [567, 420] width 61 height 10
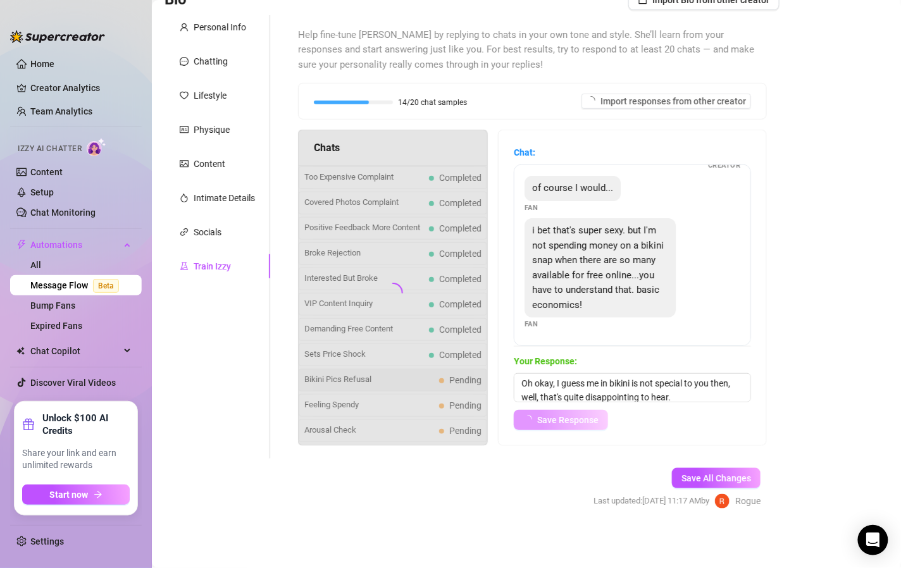
scroll to position [99, 0]
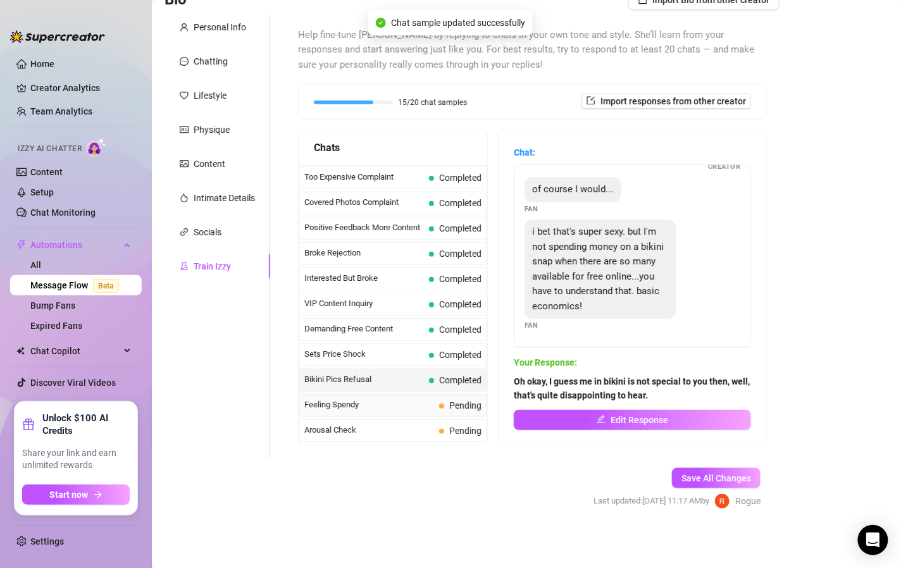
click at [422, 406] on span "Feeling Spendy" at bounding box center [370, 405] width 130 height 13
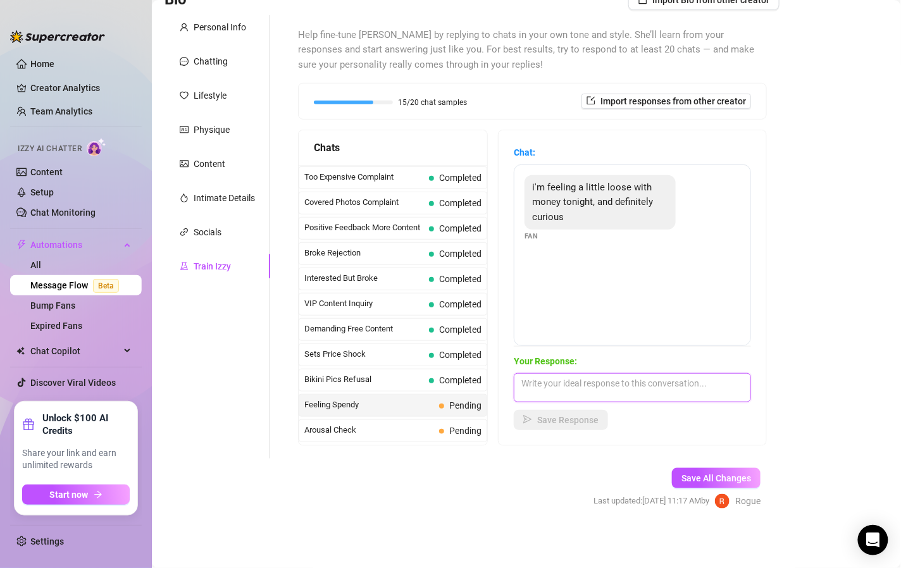
click at [604, 390] on textarea at bounding box center [632, 388] width 237 height 29
type textarea "start with a big tip and I will drain you dry, pet."
click at [584, 422] on span "Save Response" at bounding box center [567, 420] width 61 height 10
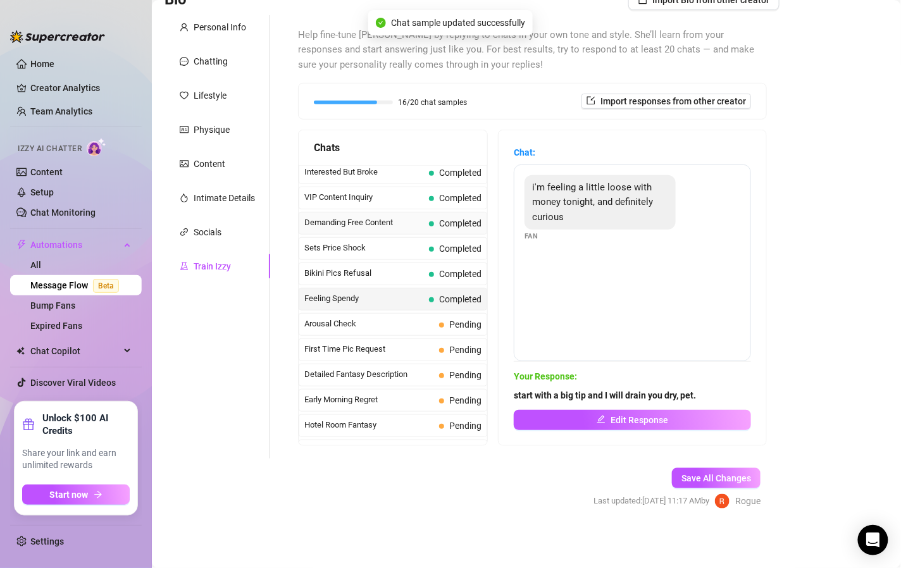
scroll to position [282, 0]
click at [447, 336] on div "Arousal Check Pending" at bounding box center [393, 324] width 189 height 23
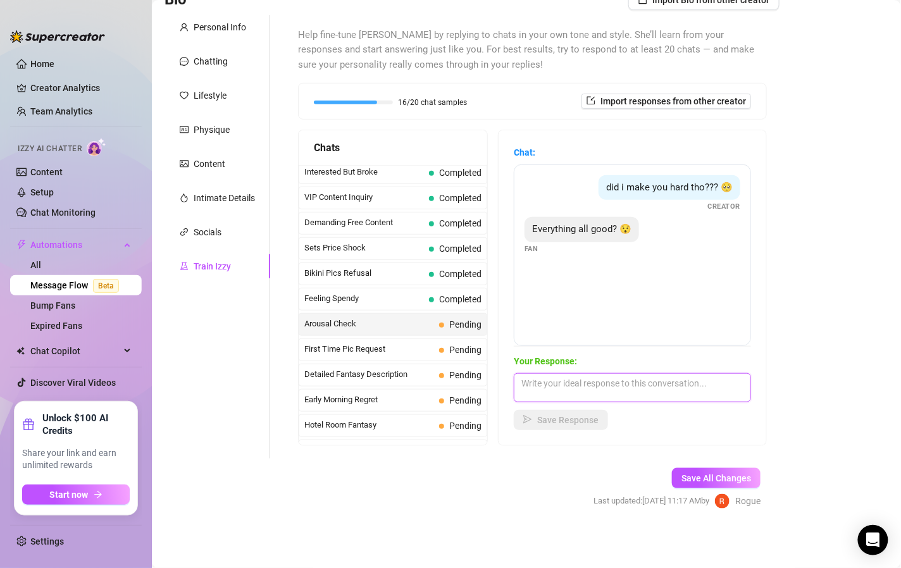
click at [594, 393] on textarea at bounding box center [632, 388] width 237 height 29
click at [617, 182] on span "did i make you hard tho??? 🥺" at bounding box center [669, 187] width 127 height 11
click at [439, 346] on span "Pending" at bounding box center [460, 350] width 42 height 14
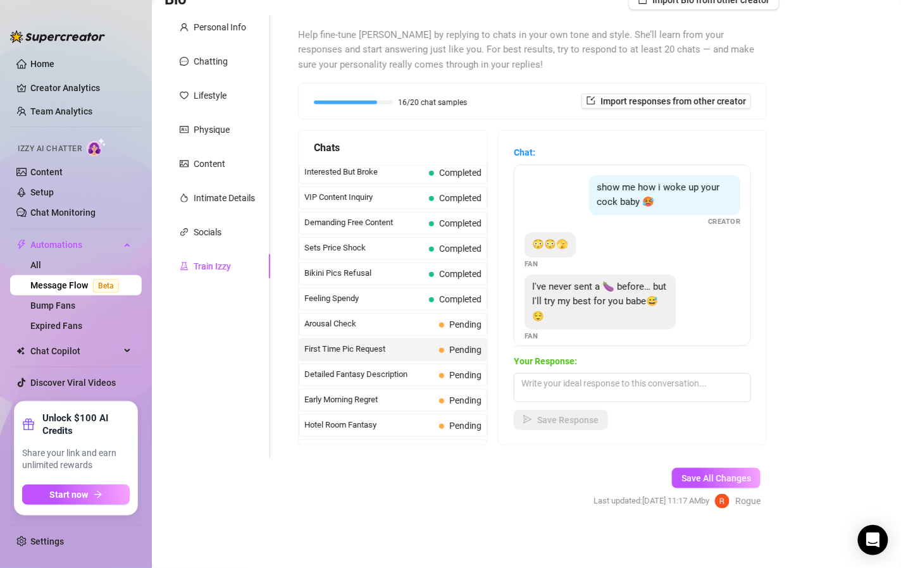
scroll to position [10, 0]
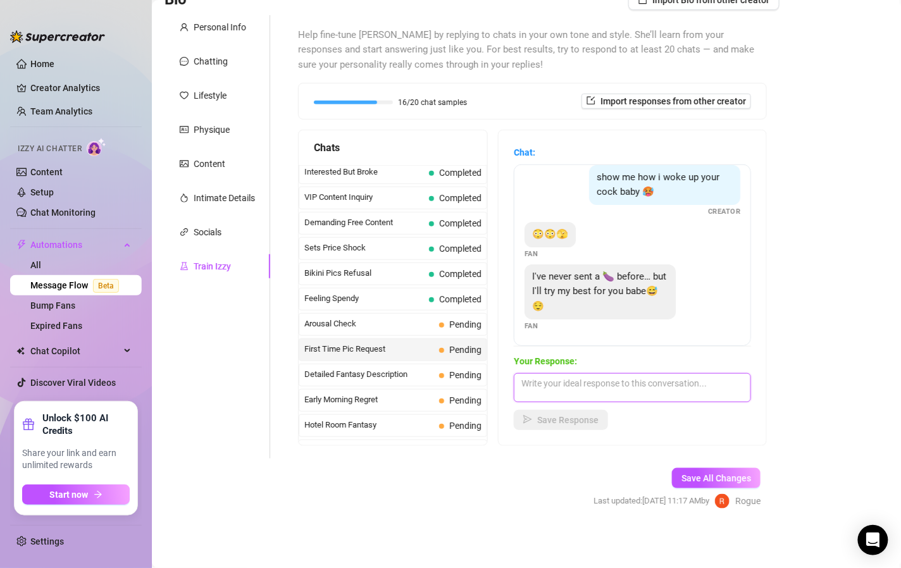
click at [596, 382] on textarea at bounding box center [632, 388] width 237 height 29
type textarea "make it artsy ;)"
click at [563, 412] on button "Save Response" at bounding box center [561, 420] width 94 height 20
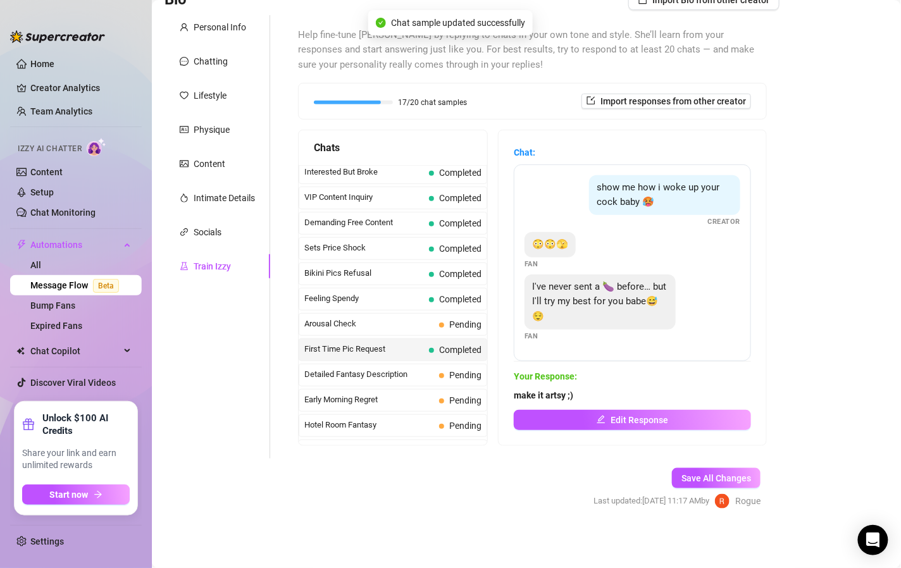
scroll to position [0, 0]
click at [420, 370] on span "Detailed Fantasy Description" at bounding box center [370, 374] width 130 height 13
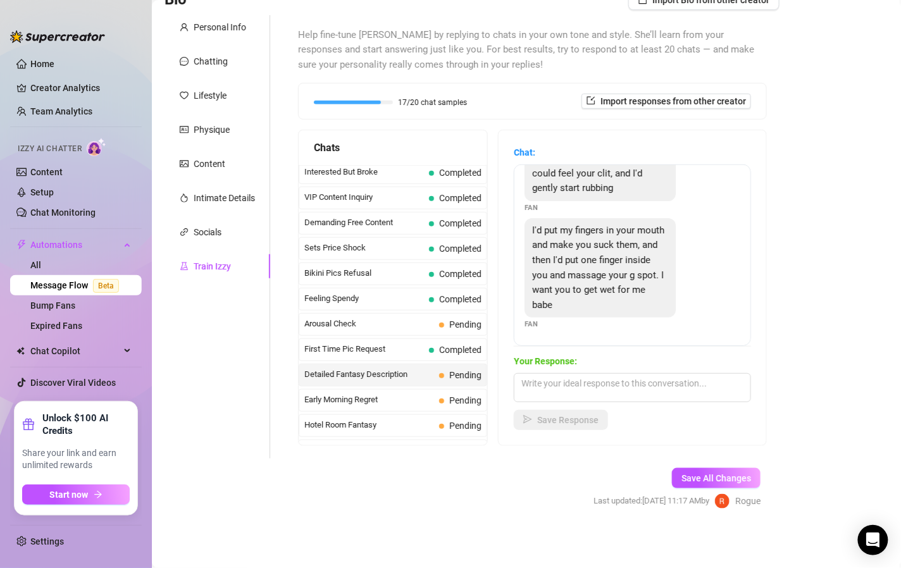
scroll to position [147, 0]
click at [611, 389] on textarea at bounding box center [632, 388] width 237 height 29
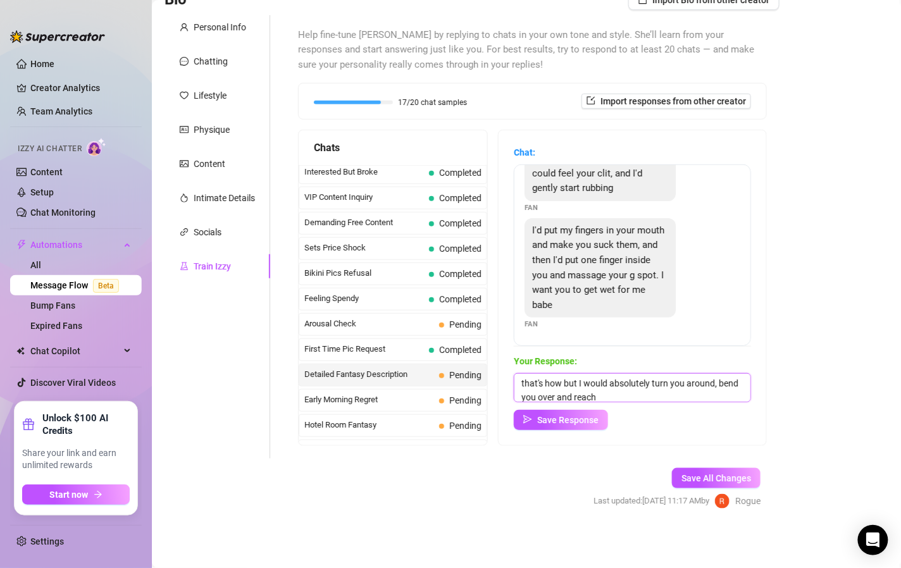
click at [654, 396] on textarea "that's how but I would absolutely turn you around, bend you over and reach" at bounding box center [632, 388] width 237 height 29
type textarea "that's how but I would absolutely turn you around, bend you over and dominate y…"
click at [563, 425] on button "Save Response" at bounding box center [561, 420] width 94 height 20
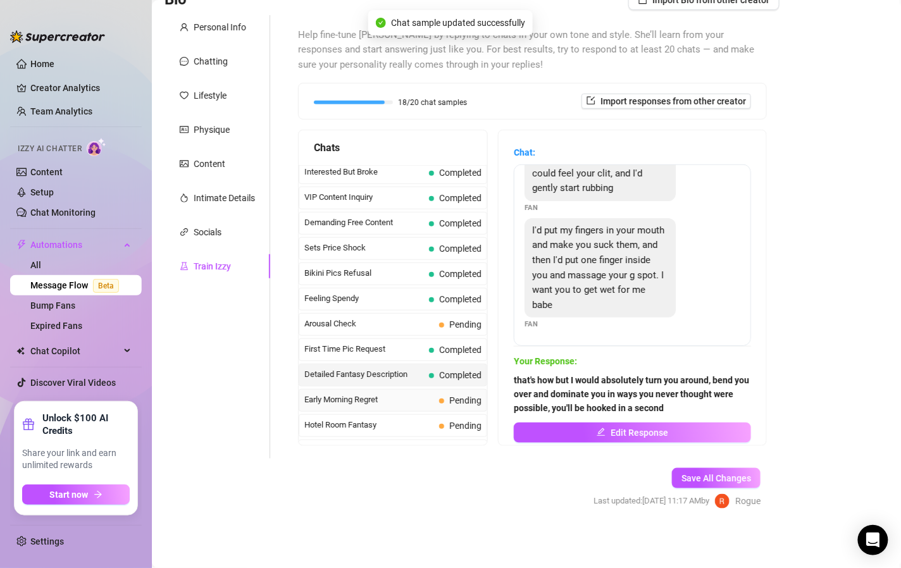
click at [439, 402] on span at bounding box center [441, 401] width 5 height 5
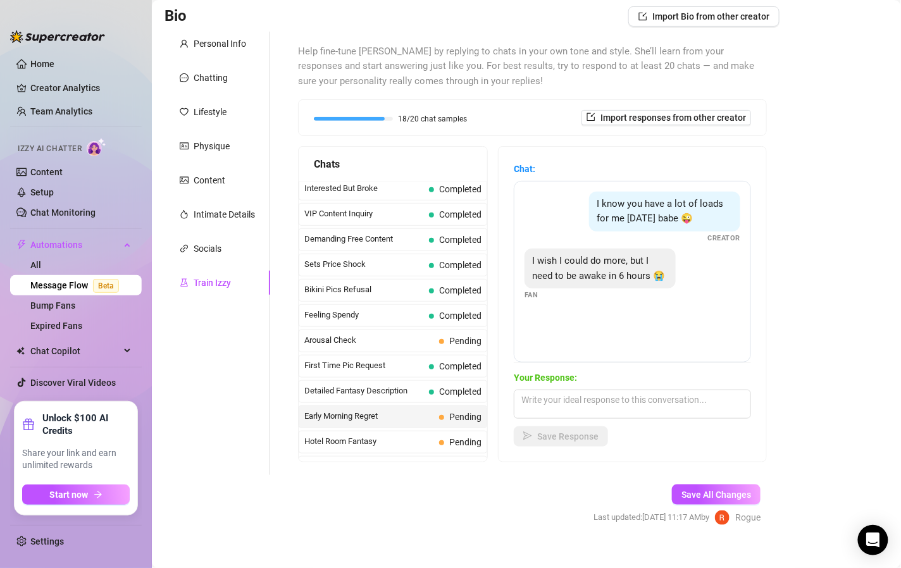
scroll to position [97, 0]
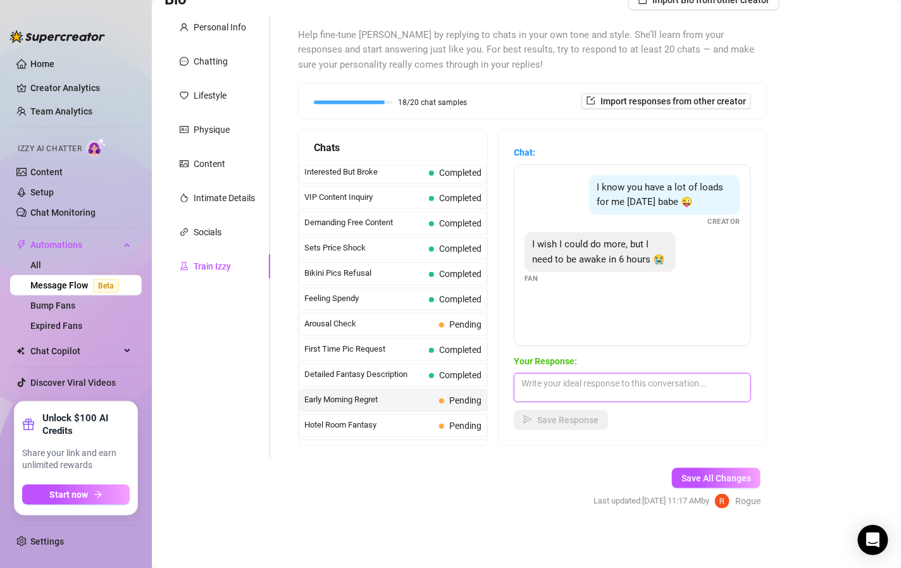
click at [598, 389] on textarea at bounding box center [632, 388] width 237 height 29
type textarea "fuck sleep, I'm here now. You're here now, let's get it on, pet."
click at [580, 413] on button "Save Response" at bounding box center [561, 420] width 94 height 20
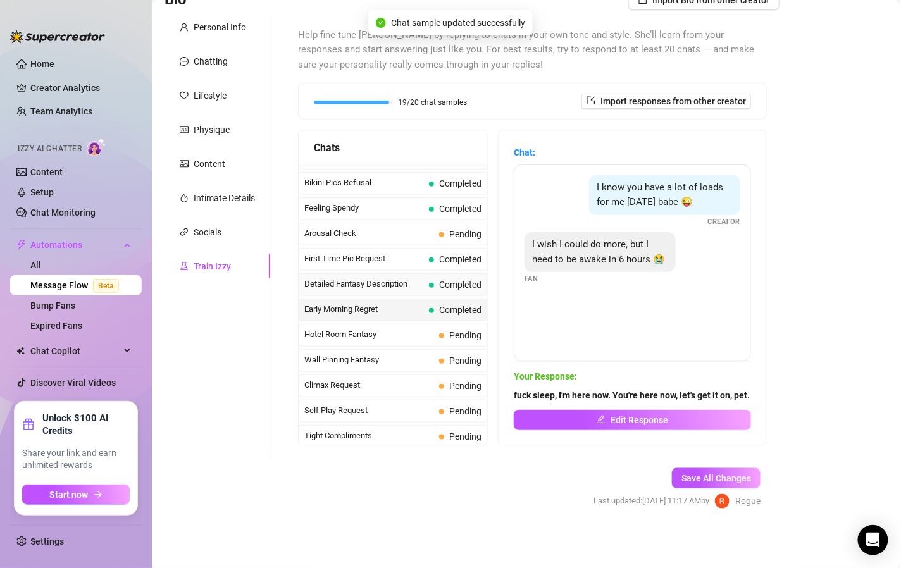
scroll to position [378, 0]
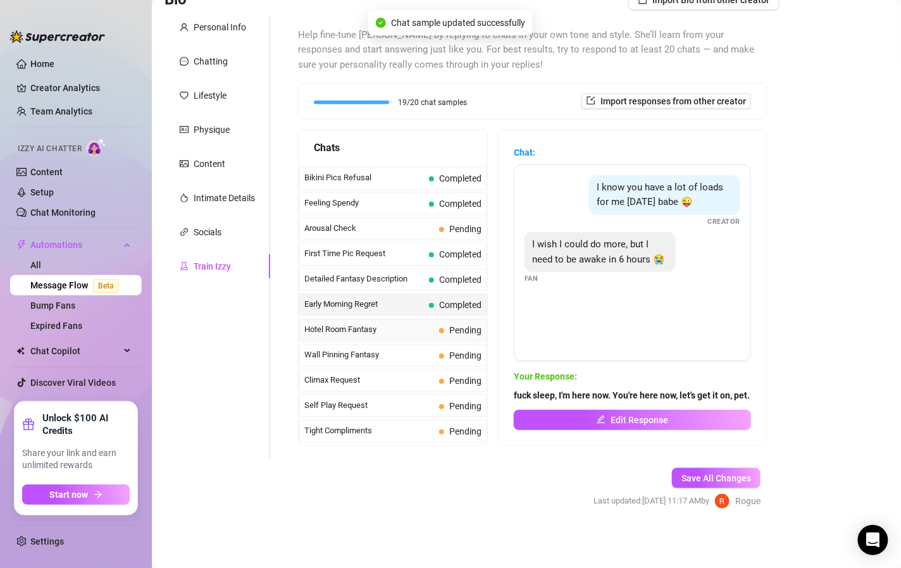
click at [412, 339] on div "Hotel Room Fantasy Pending" at bounding box center [393, 330] width 189 height 23
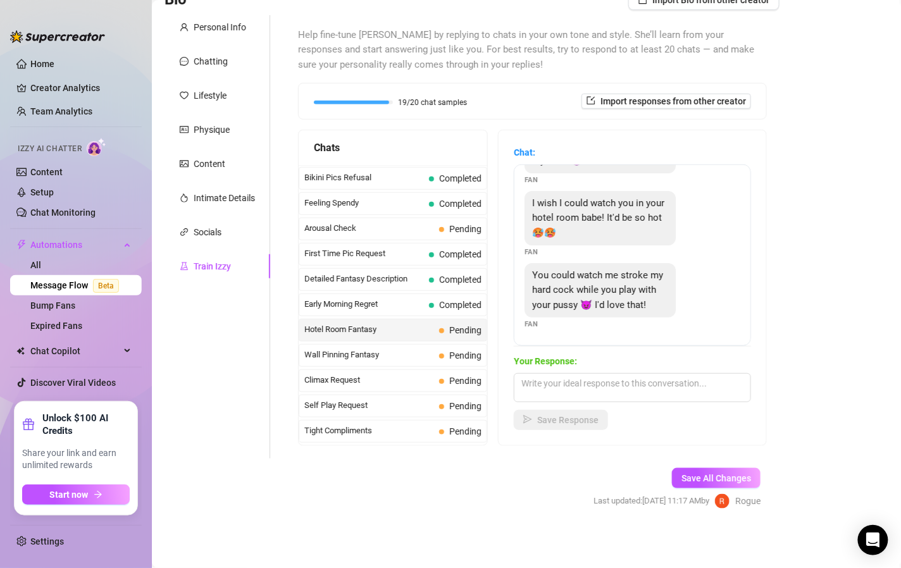
scroll to position [70, 0]
click at [439, 355] on span at bounding box center [441, 356] width 5 height 5
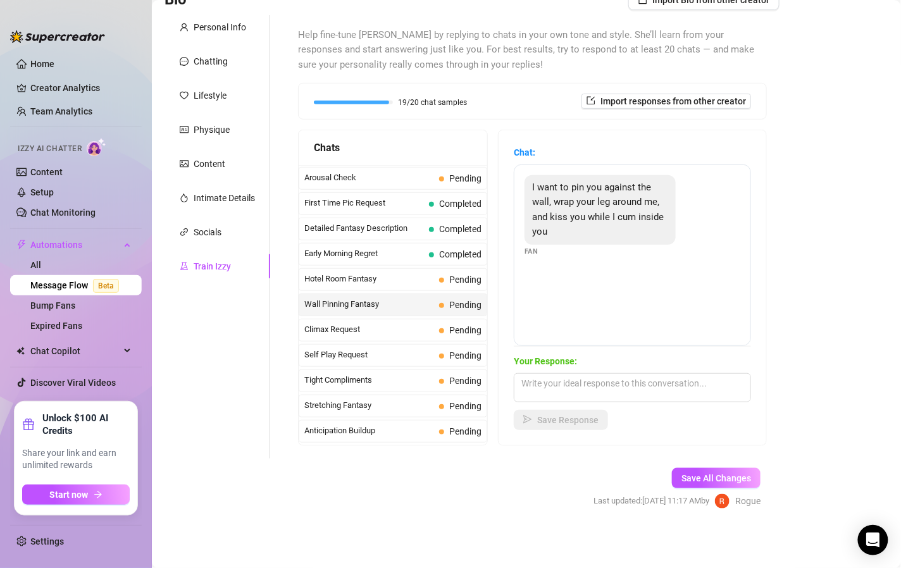
scroll to position [430, 0]
click at [442, 330] on span "Pending" at bounding box center [460, 329] width 42 height 14
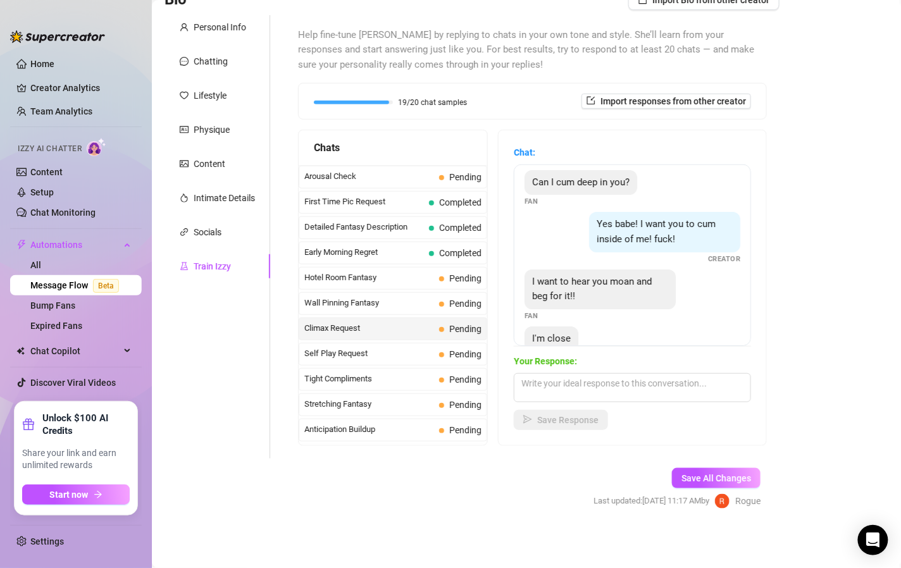
scroll to position [37, 0]
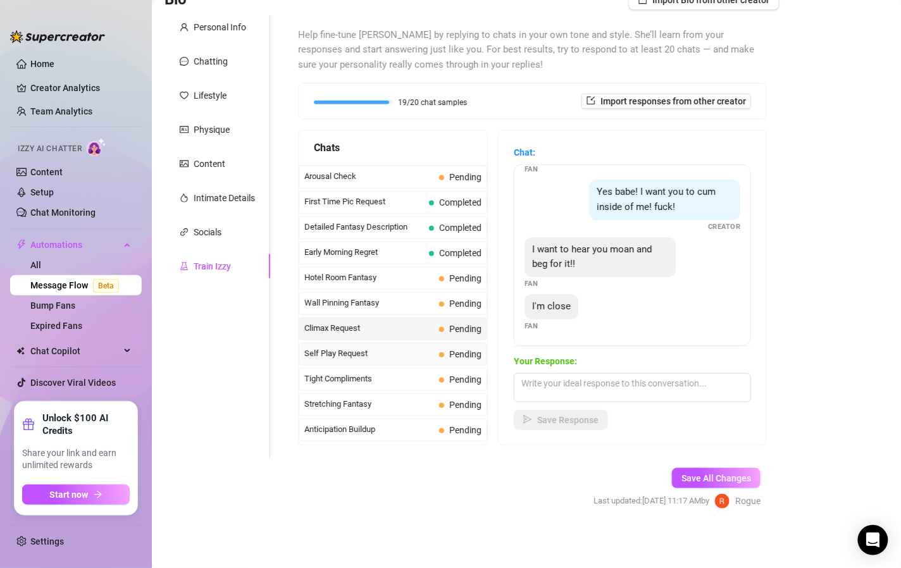
click at [430, 345] on div "Self Play Request Pending" at bounding box center [393, 354] width 189 height 23
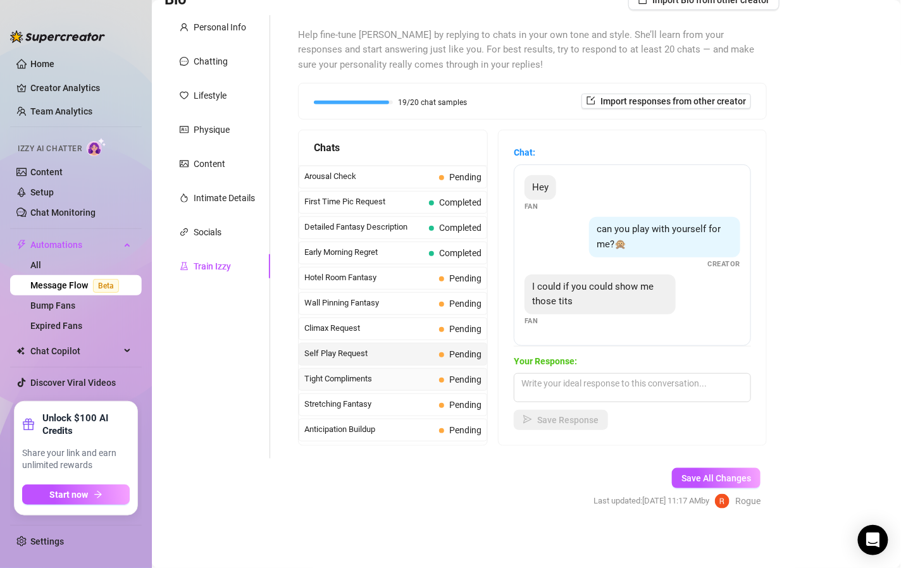
click at [439, 374] on span "Pending" at bounding box center [460, 380] width 42 height 14
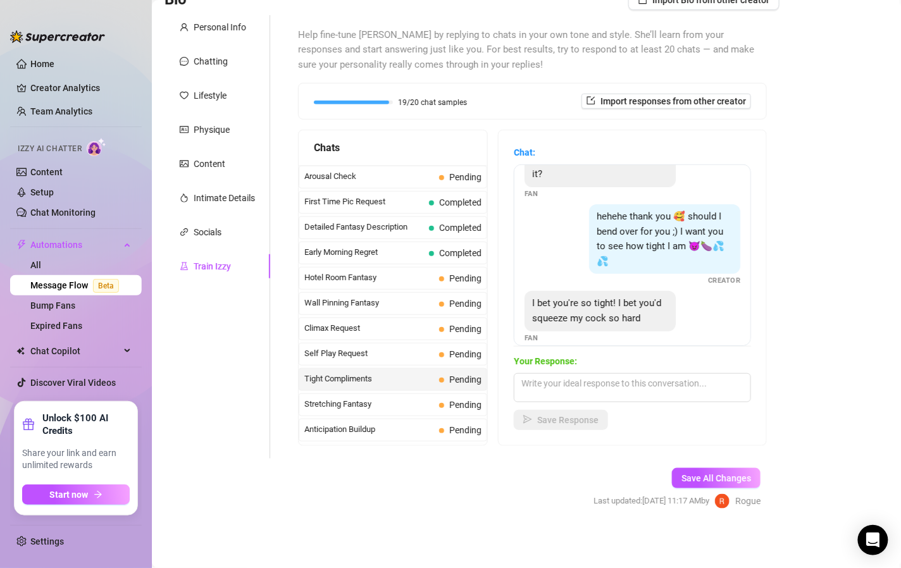
scroll to position [127, 0]
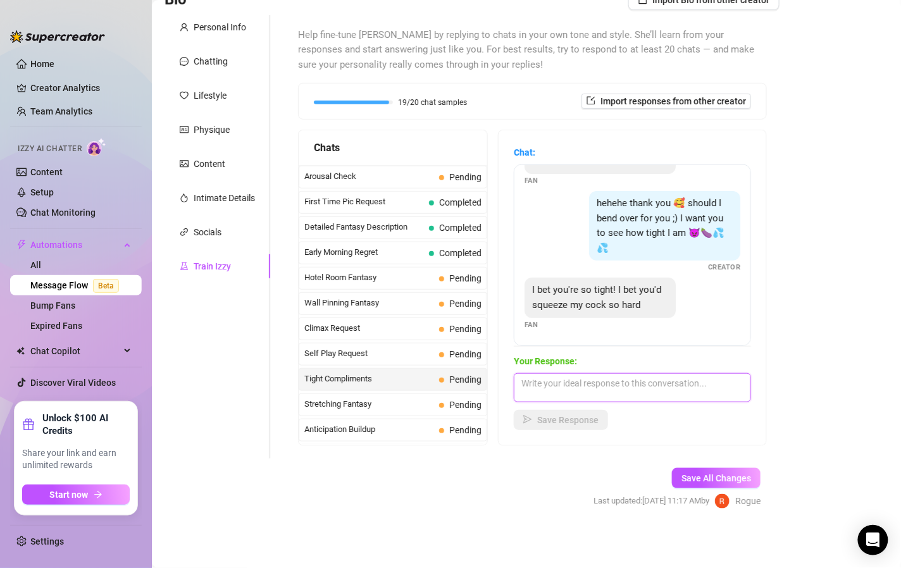
click at [560, 398] on textarea at bounding box center [632, 388] width 237 height 29
click at [567, 391] on textarea "I'm the tighest you'll ever feel," at bounding box center [632, 388] width 237 height 29
click at [675, 385] on textarea "I'm the tightest you'll ever feel," at bounding box center [632, 388] width 237 height 29
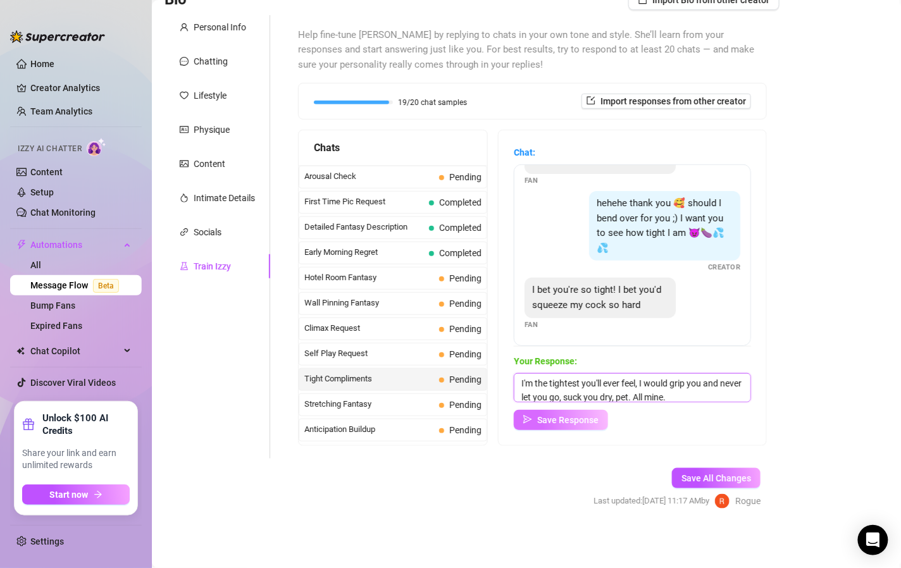
type textarea "I'm the tightest you'll ever feel, I would grip you and never let you go, suck …"
click at [574, 420] on span "Save Response" at bounding box center [567, 420] width 61 height 10
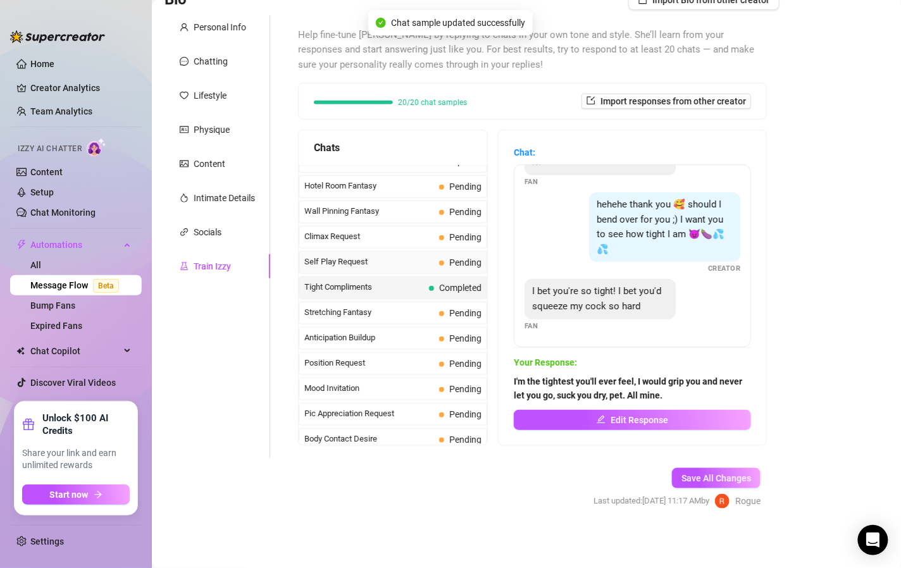
scroll to position [523, 0]
click at [403, 255] on span "Self Play Request" at bounding box center [370, 260] width 130 height 13
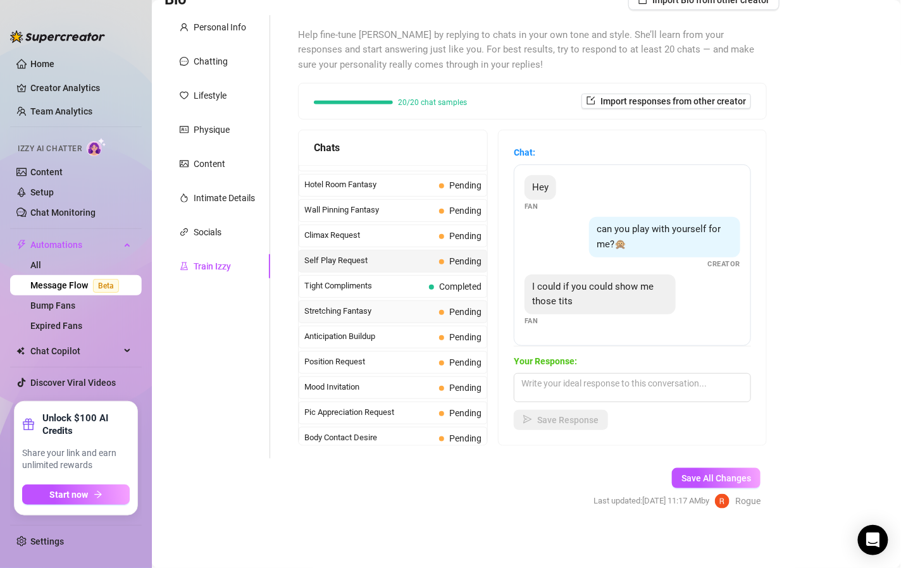
click at [412, 317] on div "Stretching Fantasy Pending" at bounding box center [393, 312] width 189 height 23
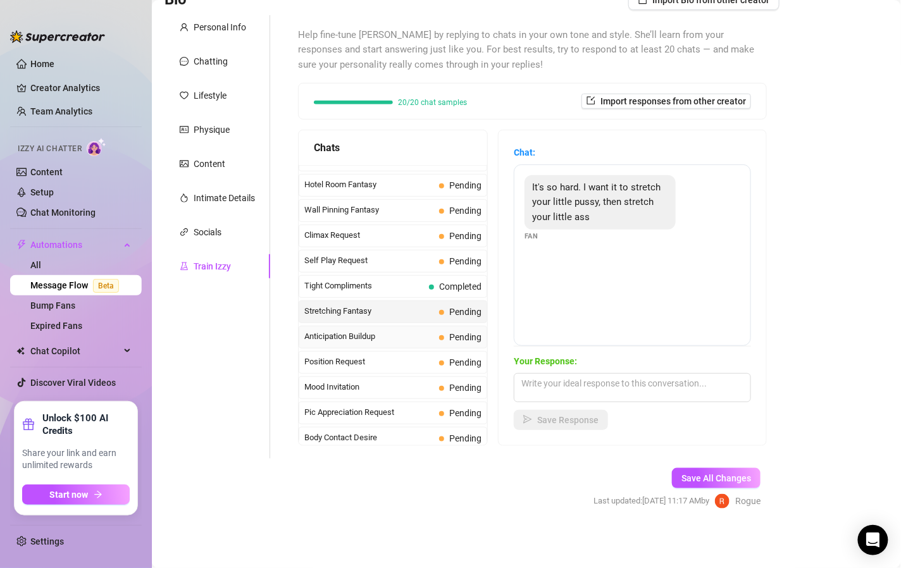
click at [412, 330] on span "Anticipation Buildup" at bounding box center [370, 336] width 130 height 13
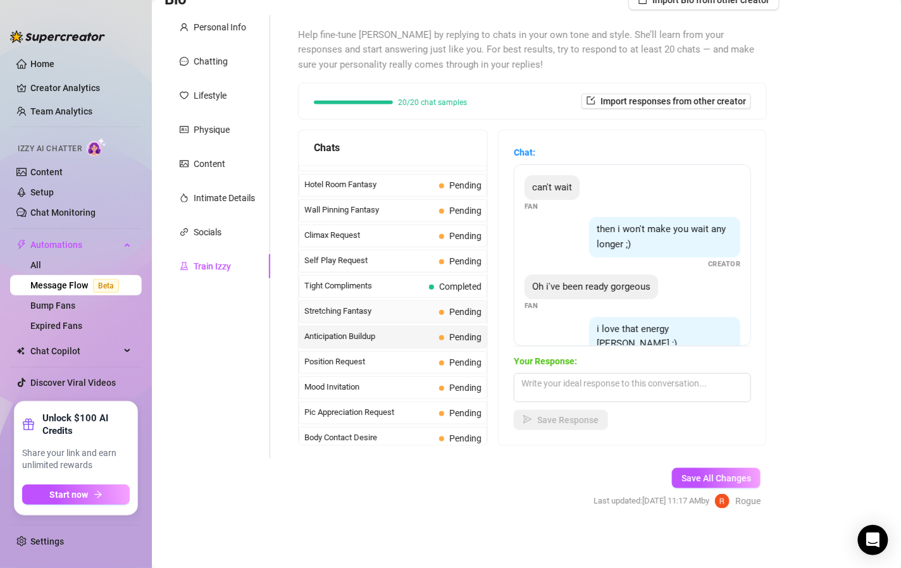
click at [425, 318] on div "Stretching Fantasy Pending" at bounding box center [393, 312] width 189 height 23
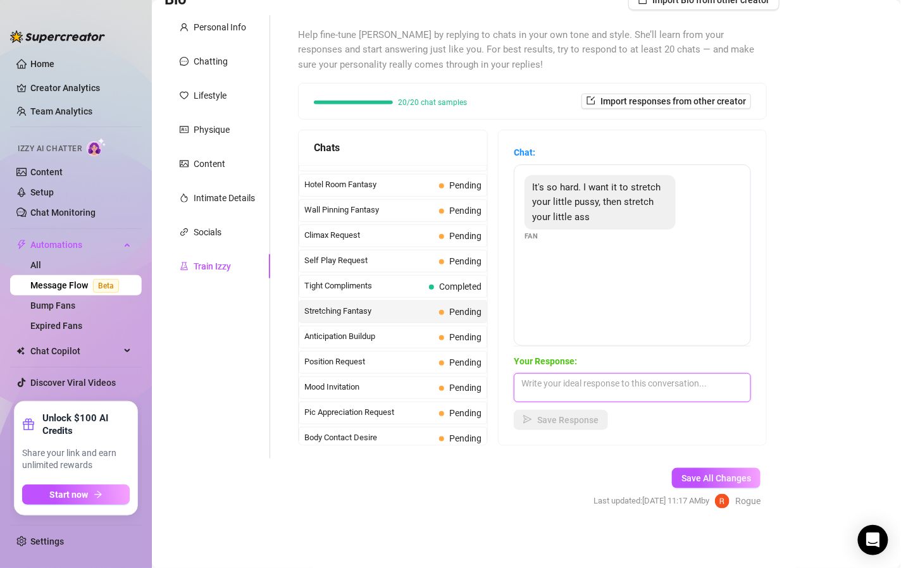
click at [566, 387] on textarea at bounding box center [632, 388] width 237 height 29
type textarea "only if I can do the same to you first"
click at [574, 420] on span "Save Response" at bounding box center [567, 420] width 61 height 10
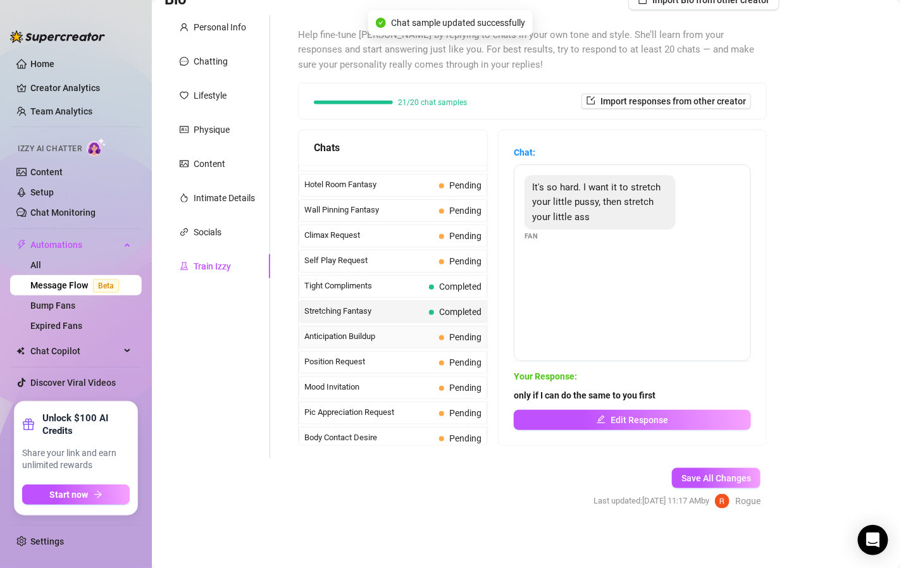
click at [427, 334] on span "Anticipation Buildup" at bounding box center [370, 336] width 130 height 13
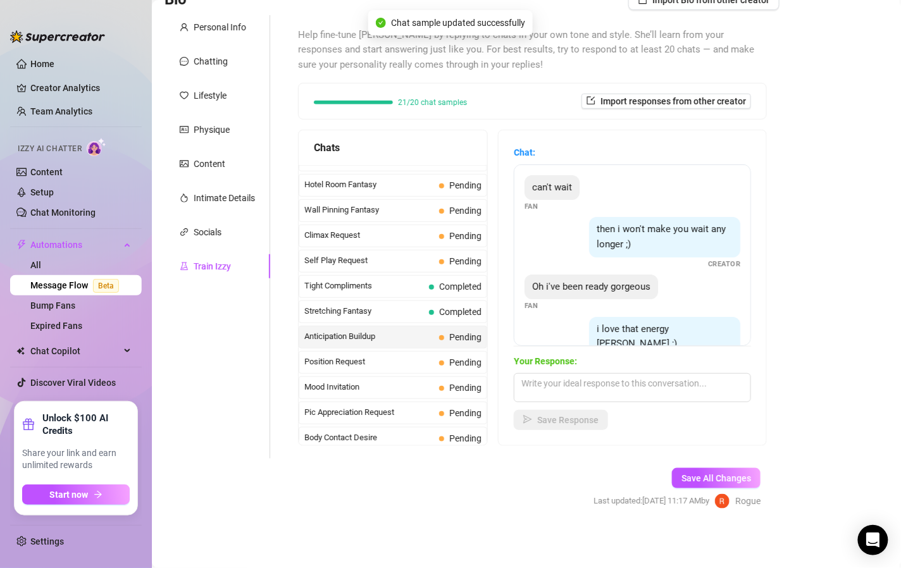
click at [427, 334] on span "Anticipation Buildup" at bounding box center [370, 336] width 130 height 13
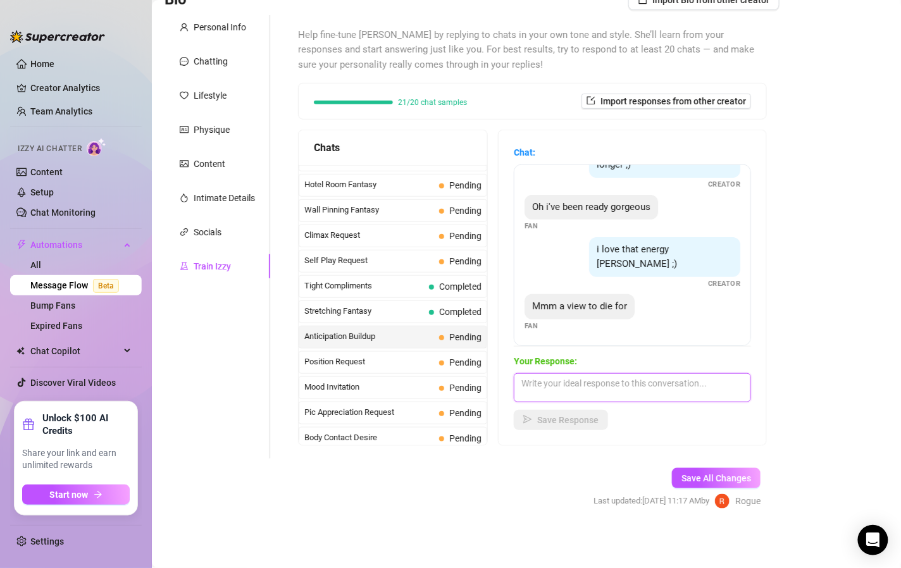
click at [622, 384] on textarea at bounding box center [632, 388] width 237 height 29
type textarea "then worship me, pet... show me how much you want me"
click at [579, 421] on span "Save Response" at bounding box center [567, 420] width 61 height 10
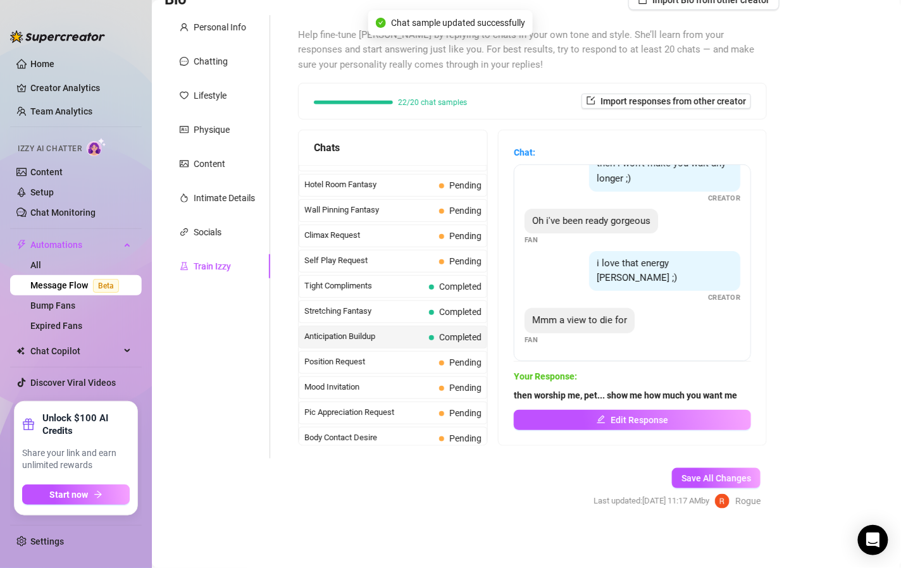
scroll to position [79, 0]
click at [464, 356] on span "Pending" at bounding box center [460, 363] width 42 height 14
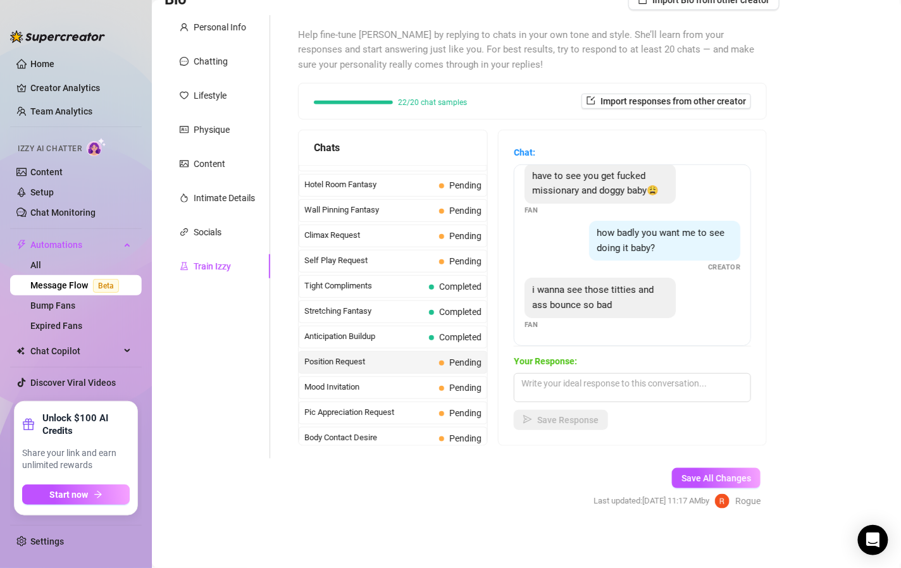
scroll to position [0, 0]
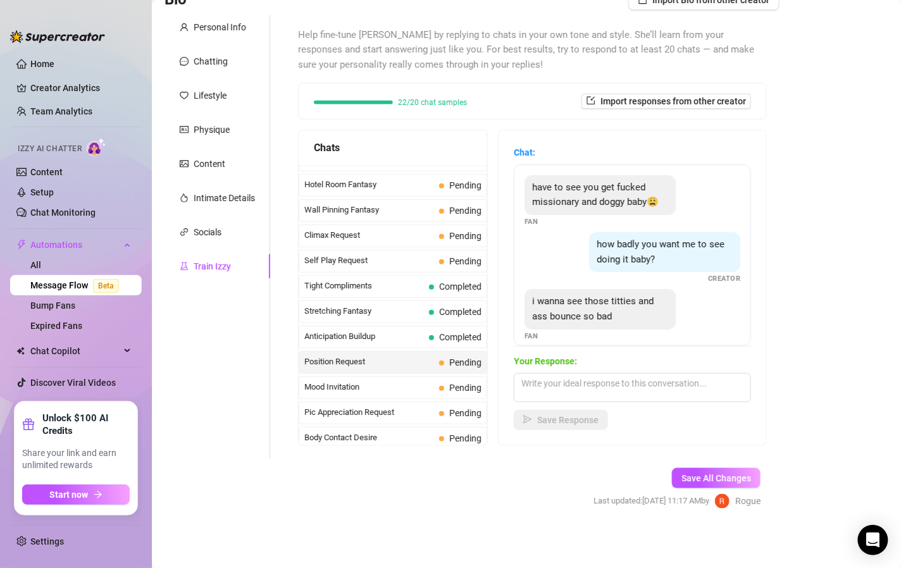
click at [439, 370] on div "Last Money Nipples Inquiry Completed Waiting For Payday Completed Not Pushy Fut…" at bounding box center [393, 350] width 189 height 1416
click at [439, 381] on span "Pending" at bounding box center [460, 388] width 42 height 14
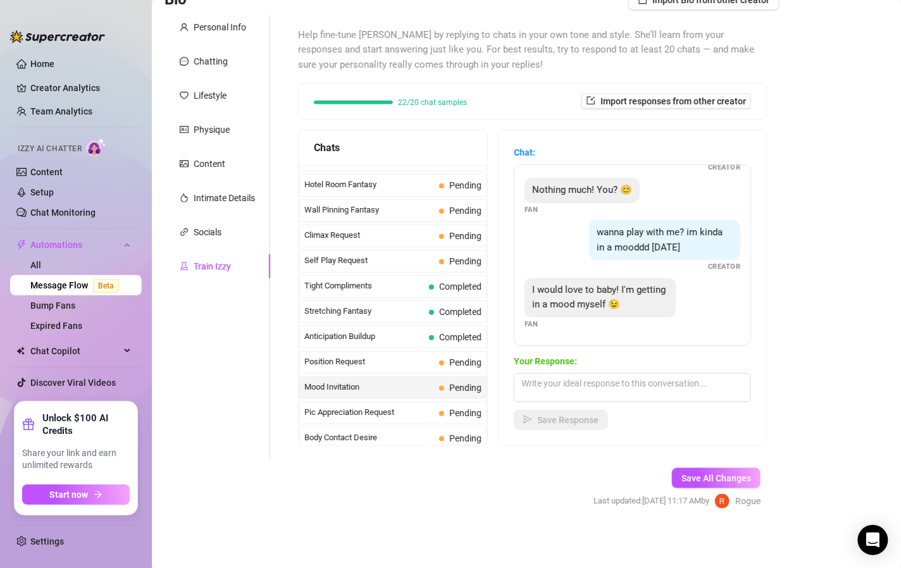
scroll to position [53, 0]
click at [595, 382] on textarea at bounding box center [632, 388] width 237 height 29
type textarea "Hmm, I want you to edge for me [DATE], pet"
click at [591, 418] on span "Save Response" at bounding box center [567, 420] width 61 height 10
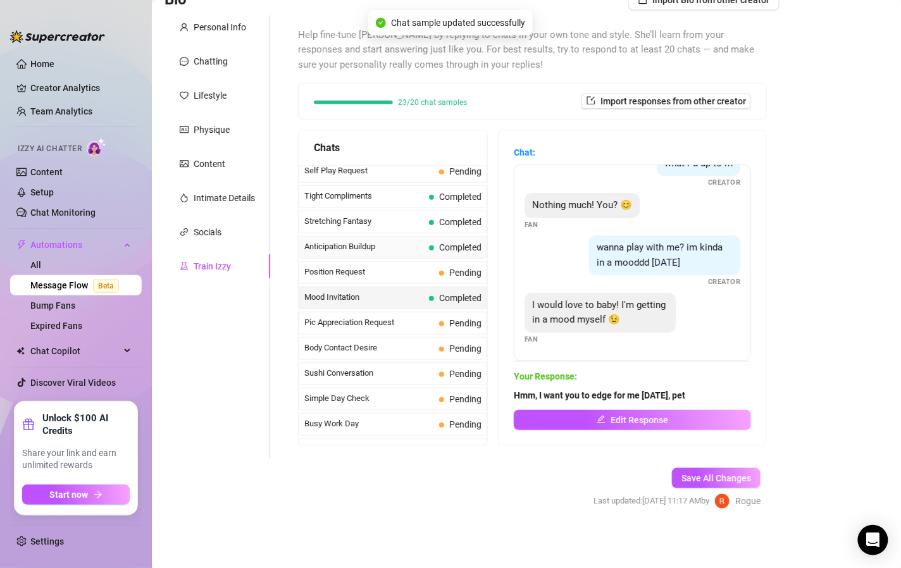
scroll to position [613, 0]
click at [401, 327] on div "Pic Appreciation Request Pending" at bounding box center [393, 323] width 189 height 23
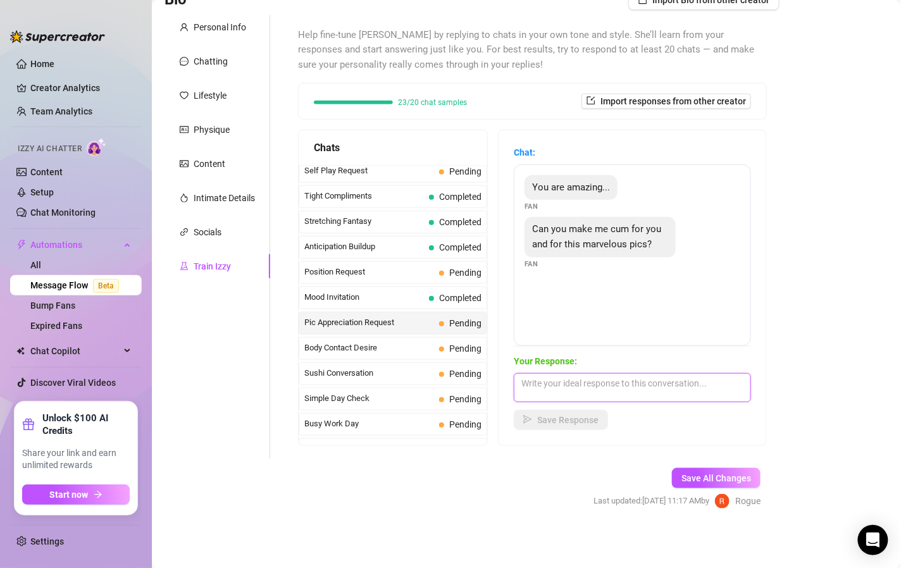
click at [578, 390] on textarea at bounding box center [632, 388] width 237 height 29
type textarea "Oh, I sure can, but you have to promise you'll only cum with my permission"
click at [574, 417] on span "Save Response" at bounding box center [567, 420] width 61 height 10
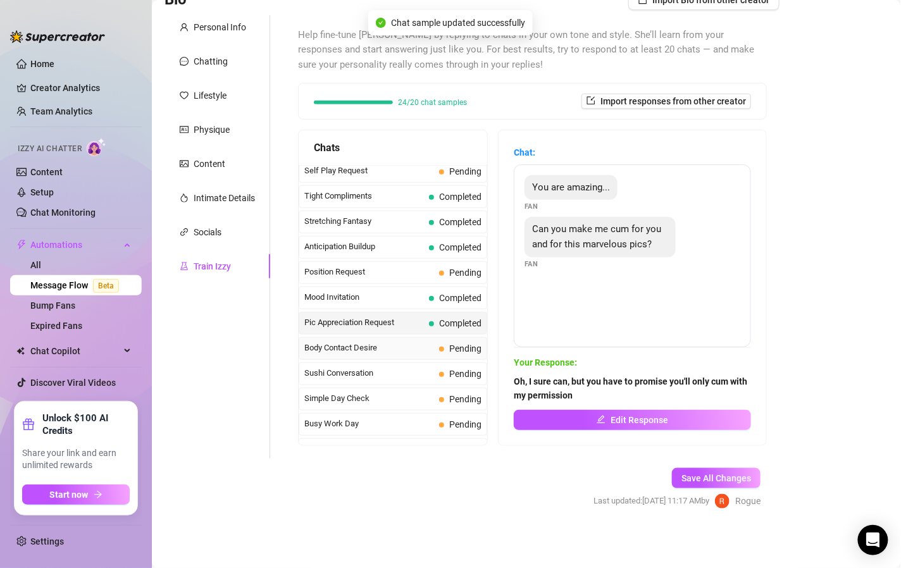
click at [413, 349] on span "Body Contact Desire" at bounding box center [370, 348] width 130 height 13
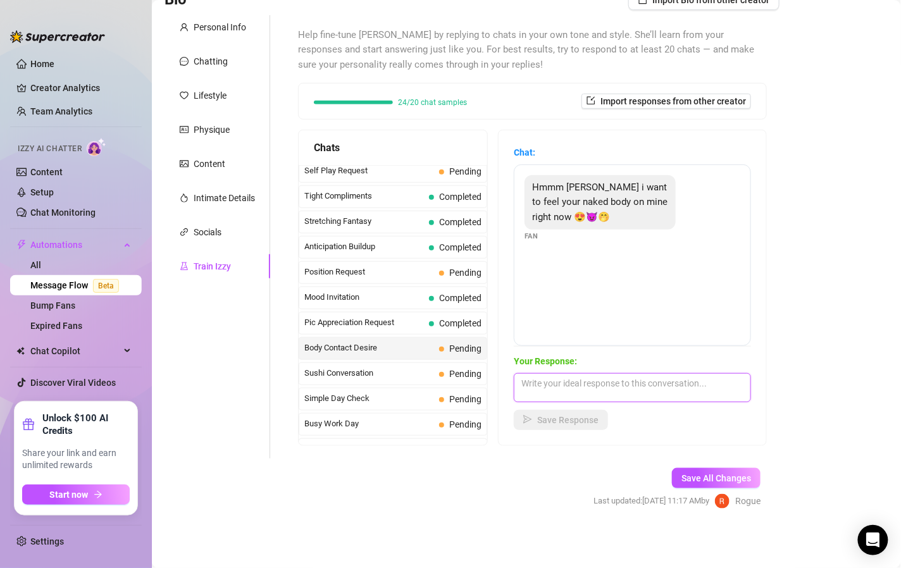
click at [541, 379] on textarea at bounding box center [632, 388] width 237 height 29
click at [423, 370] on span "Sushi Conversation" at bounding box center [370, 373] width 130 height 13
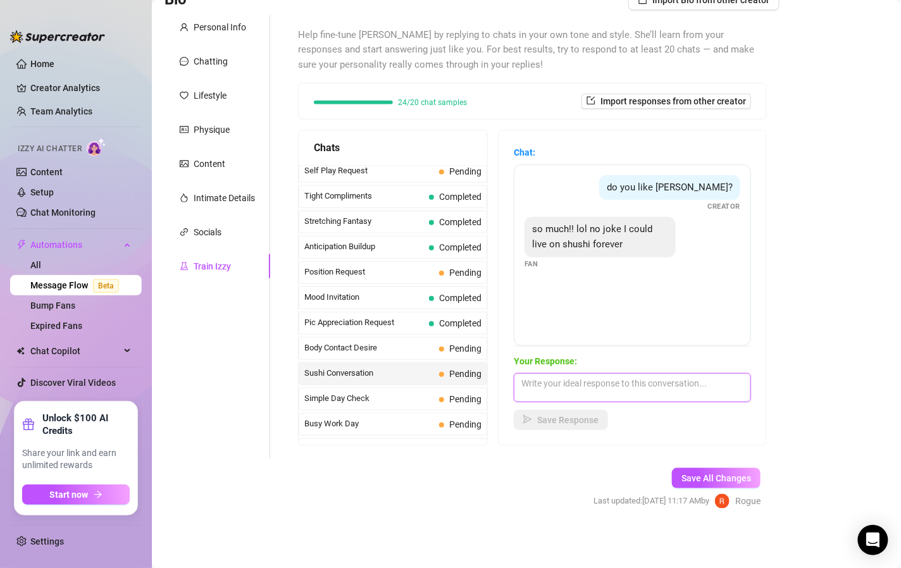
click at [626, 387] on textarea at bounding box center [632, 388] width 237 height 29
type textarea "w"
type textarea "I love tuna, octopus and salmon, sooo damn good"
click at [589, 411] on button "Save Response" at bounding box center [561, 420] width 94 height 20
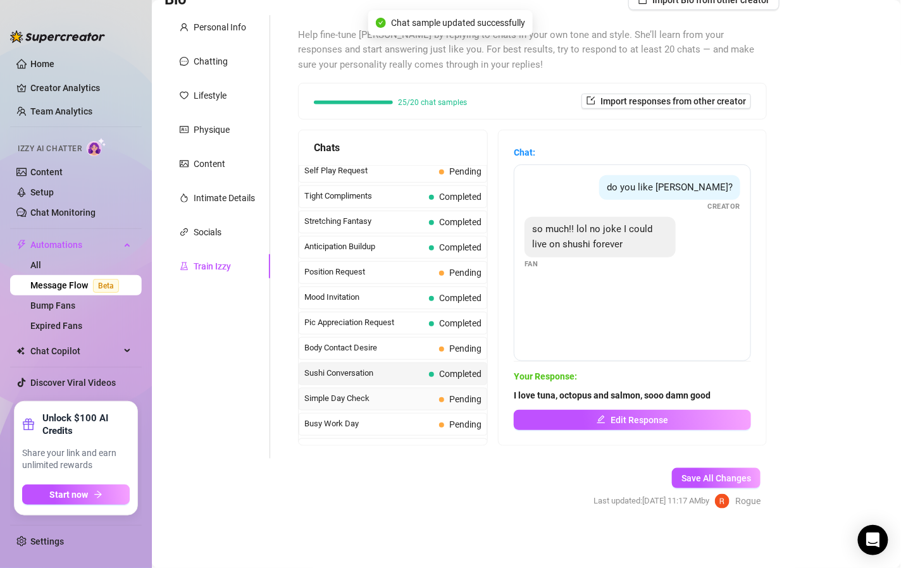
click at [449, 394] on span "Pending" at bounding box center [465, 399] width 32 height 10
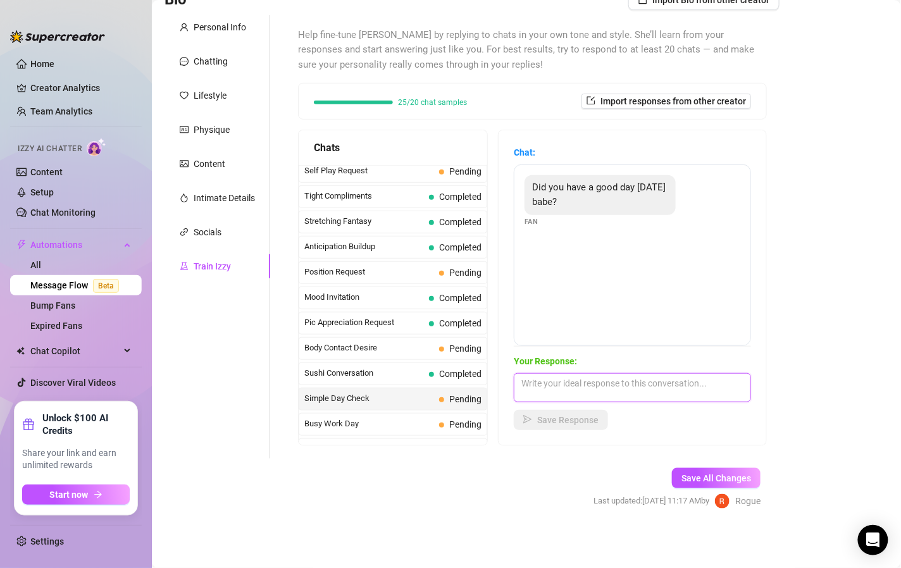
click at [587, 380] on textarea at bounding box center [632, 388] width 237 height 29
type textarea "well, it's better now that we're talking"
click at [589, 415] on span "Save Response" at bounding box center [567, 420] width 61 height 10
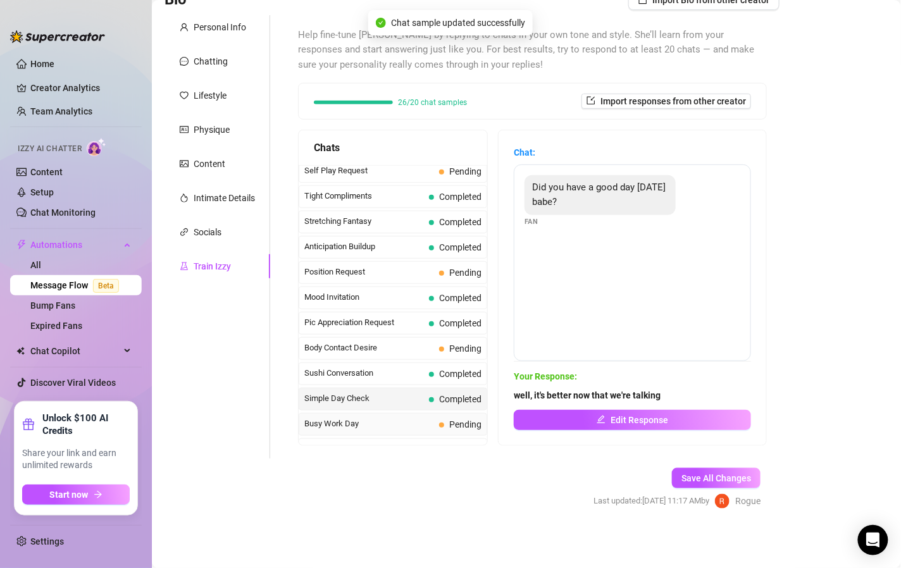
click at [439, 418] on span "Pending" at bounding box center [460, 425] width 42 height 14
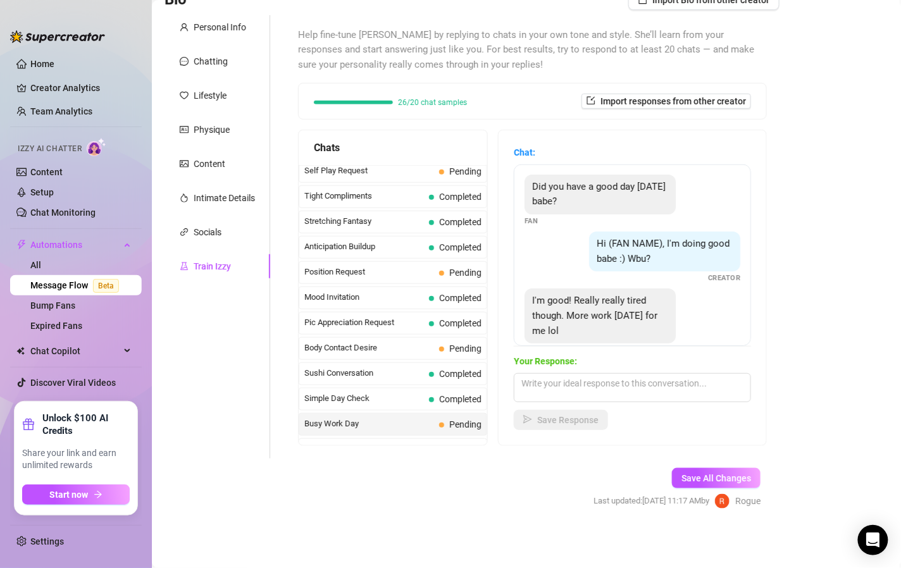
scroll to position [97, 0]
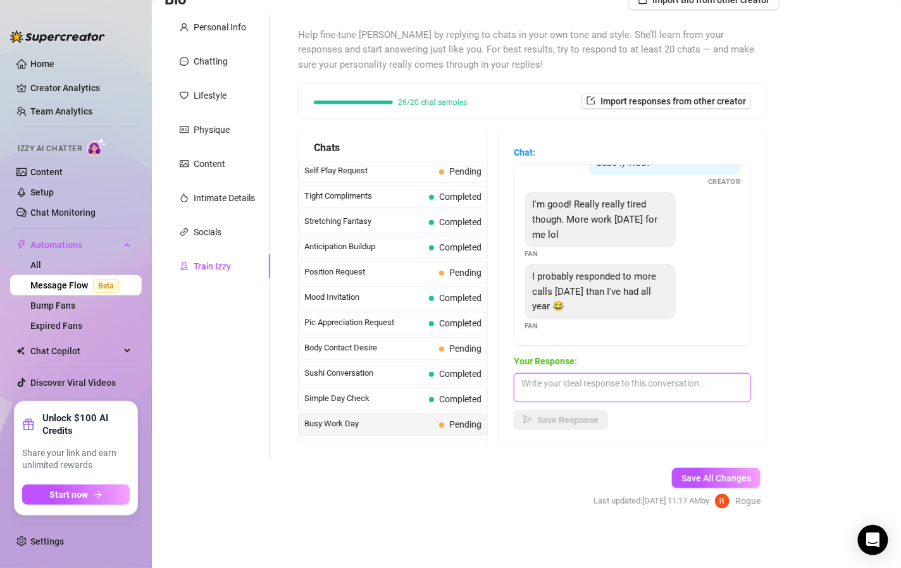
click at [624, 380] on textarea at bounding box center [632, 388] width 237 height 29
click at [637, 387] on textarea "it's such a good time for" at bounding box center [632, 388] width 237 height 29
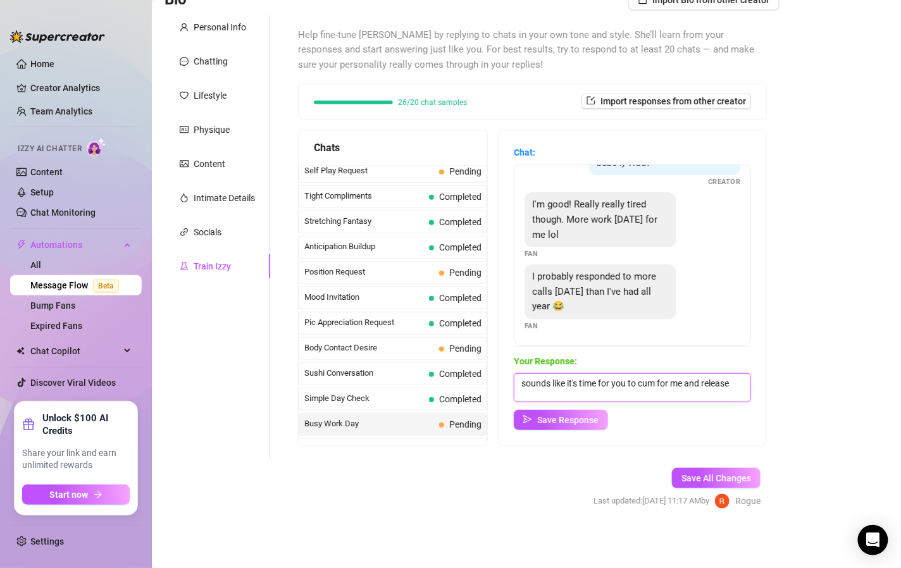
scroll to position [0, 0]
type textarea "sounds like it's time for you to cum for me and release some tension"
click at [584, 415] on span "Save Response" at bounding box center [567, 420] width 61 height 10
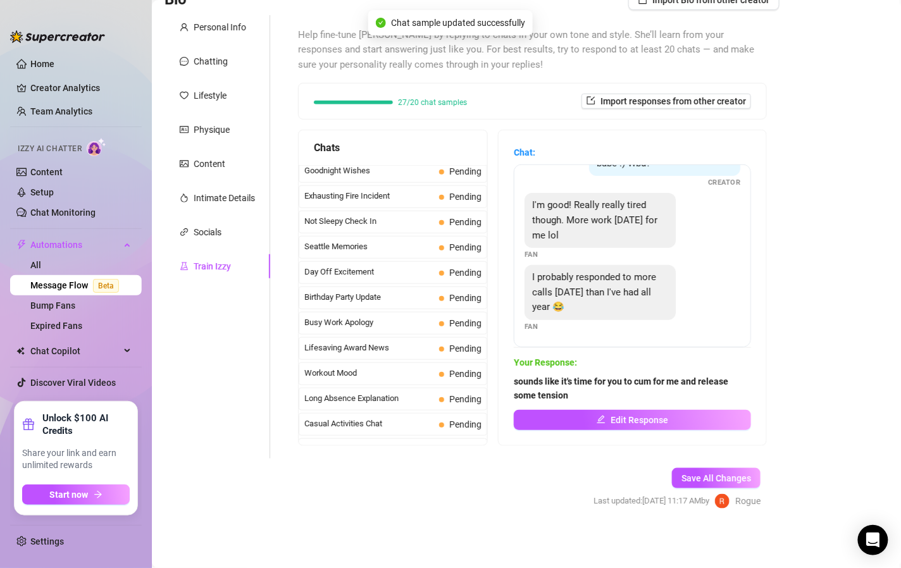
scroll to position [943, 0]
